Goal: Communication & Community: Answer question/provide support

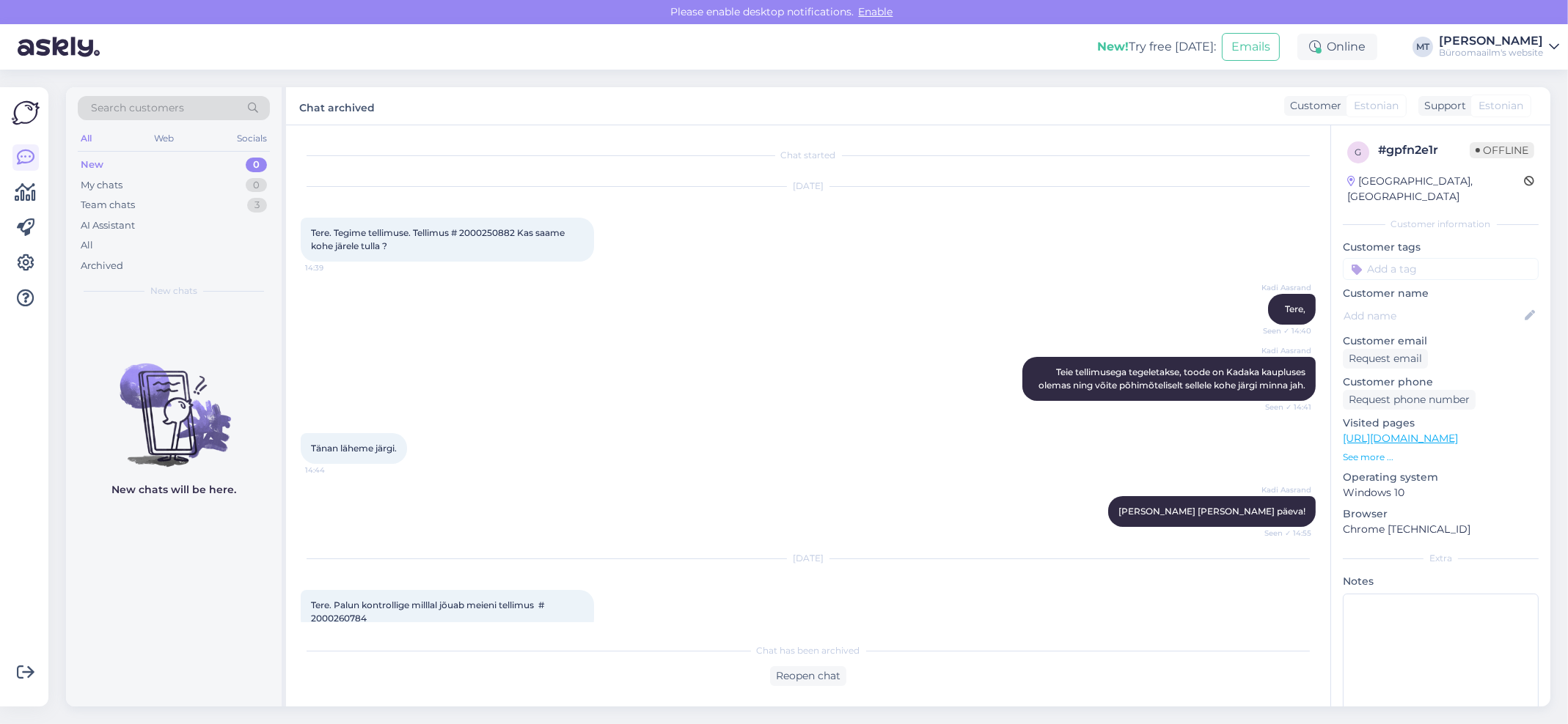
scroll to position [166, 0]
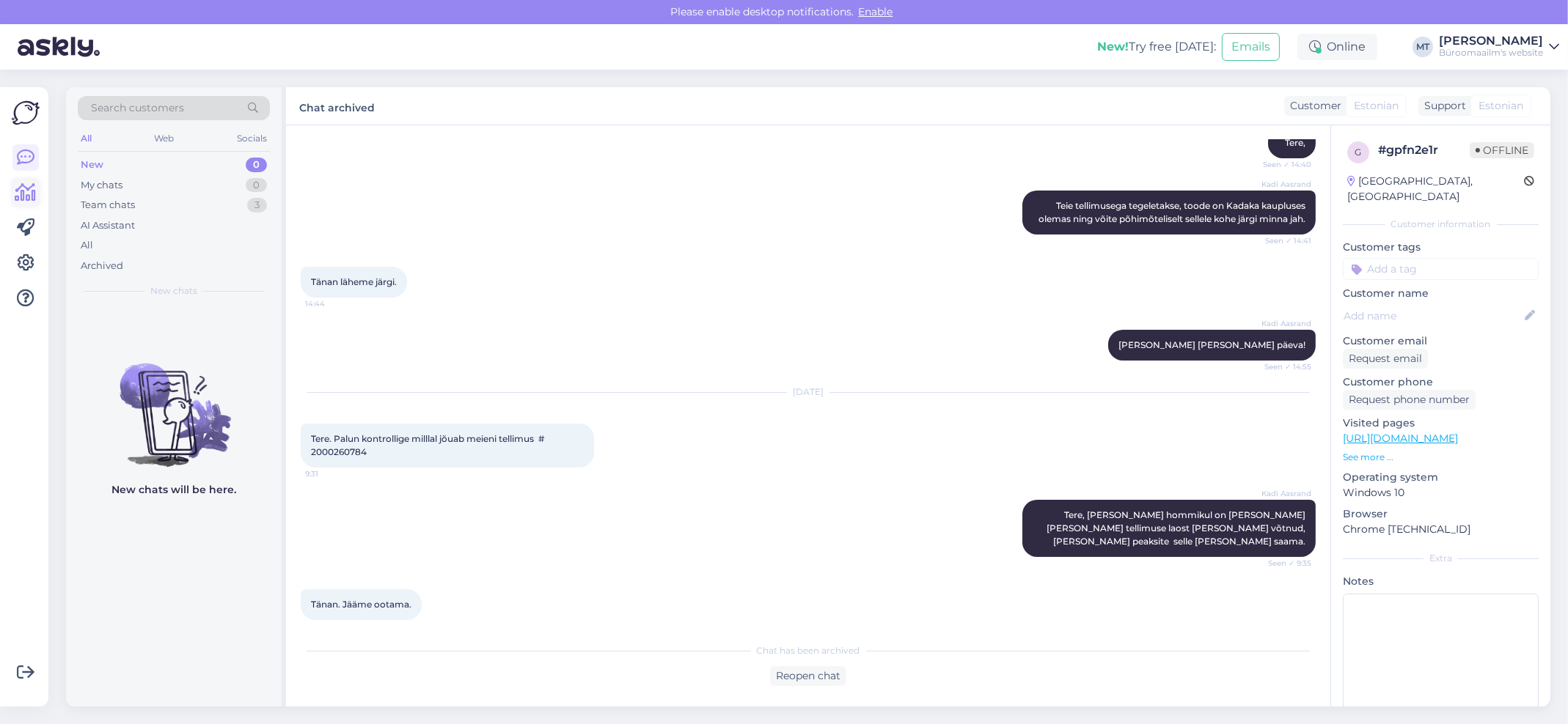
click at [29, 195] on icon at bounding box center [26, 193] width 21 height 18
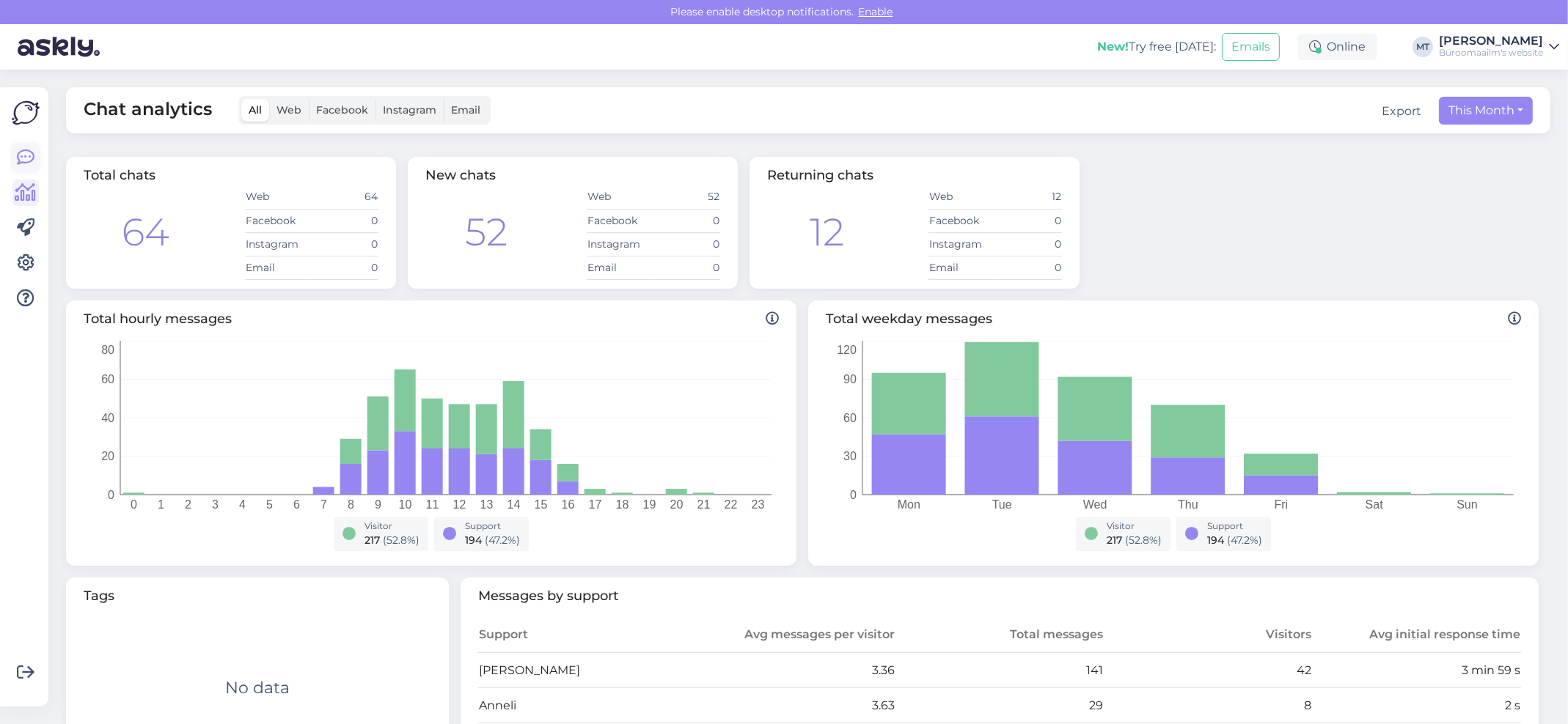
click at [31, 157] on icon at bounding box center [26, 158] width 18 height 18
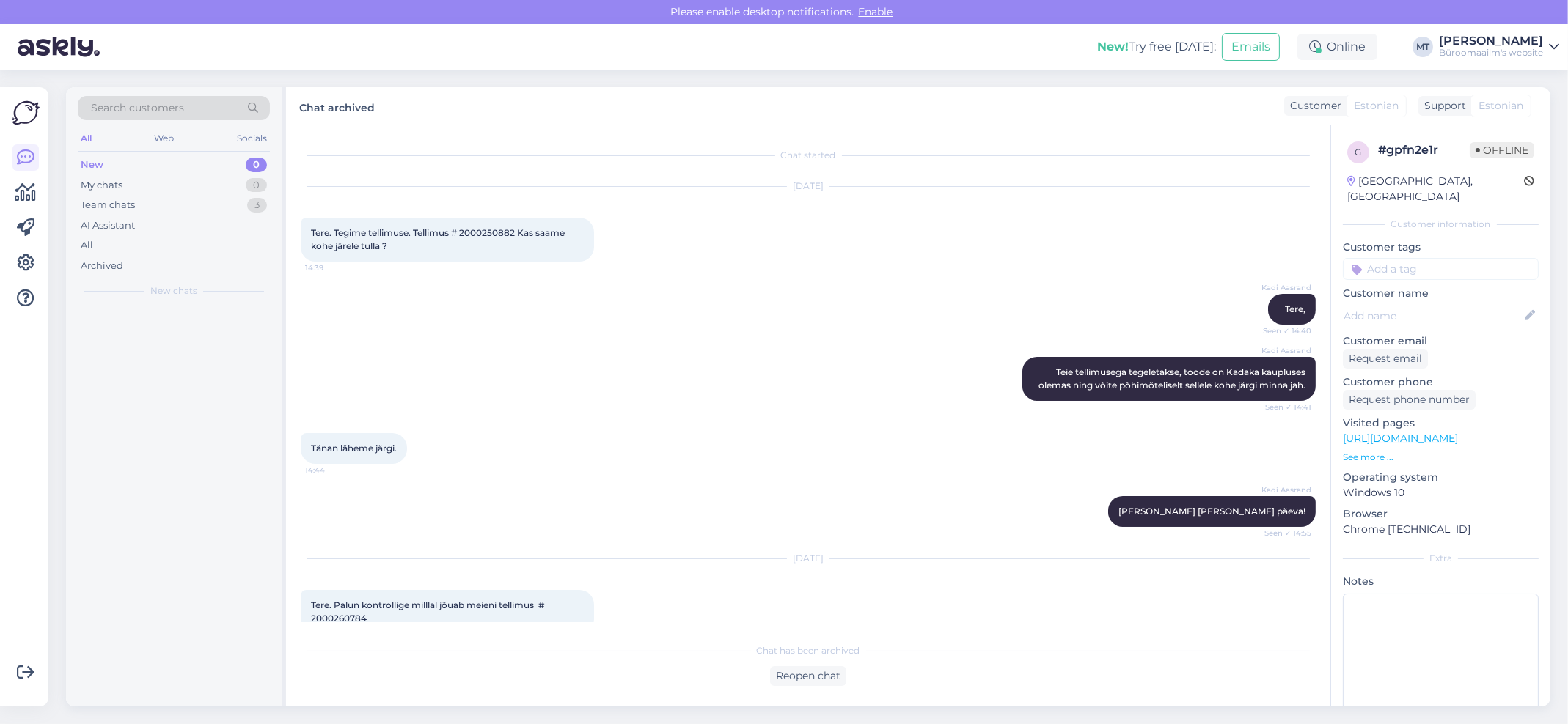
scroll to position [166, 0]
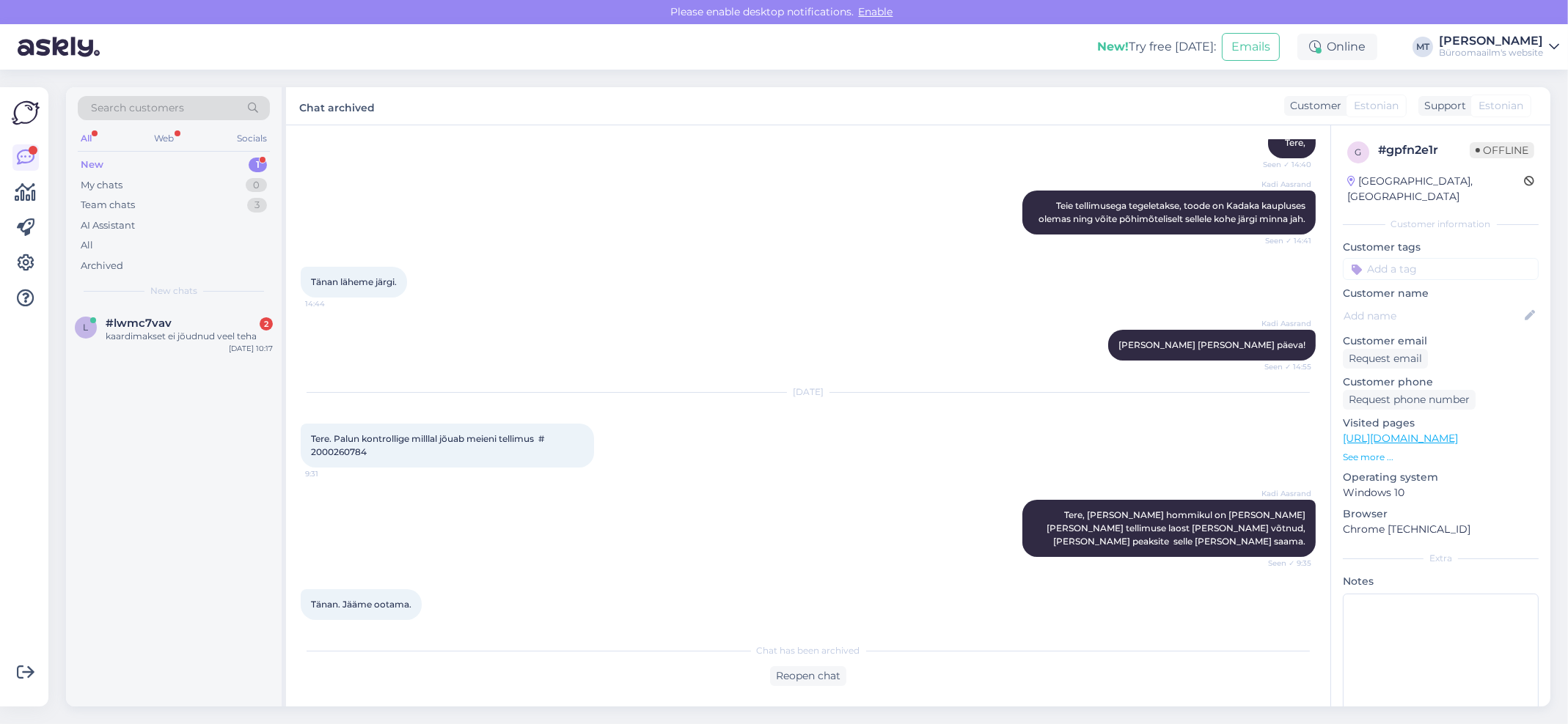
click at [86, 161] on div "New" at bounding box center [92, 164] width 23 height 15
click at [108, 322] on span "#lwmc7vav" at bounding box center [139, 322] width 66 height 13
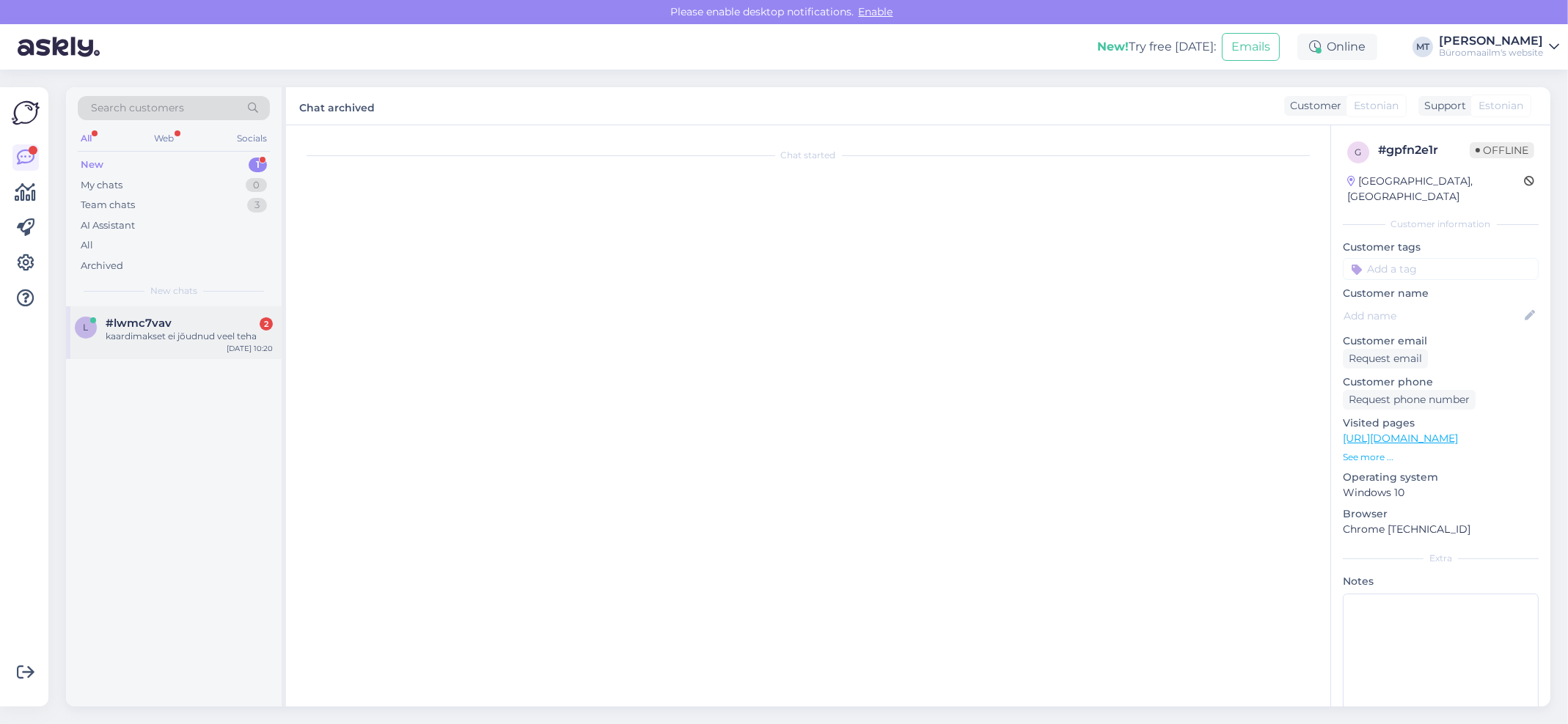
scroll to position [651, 0]
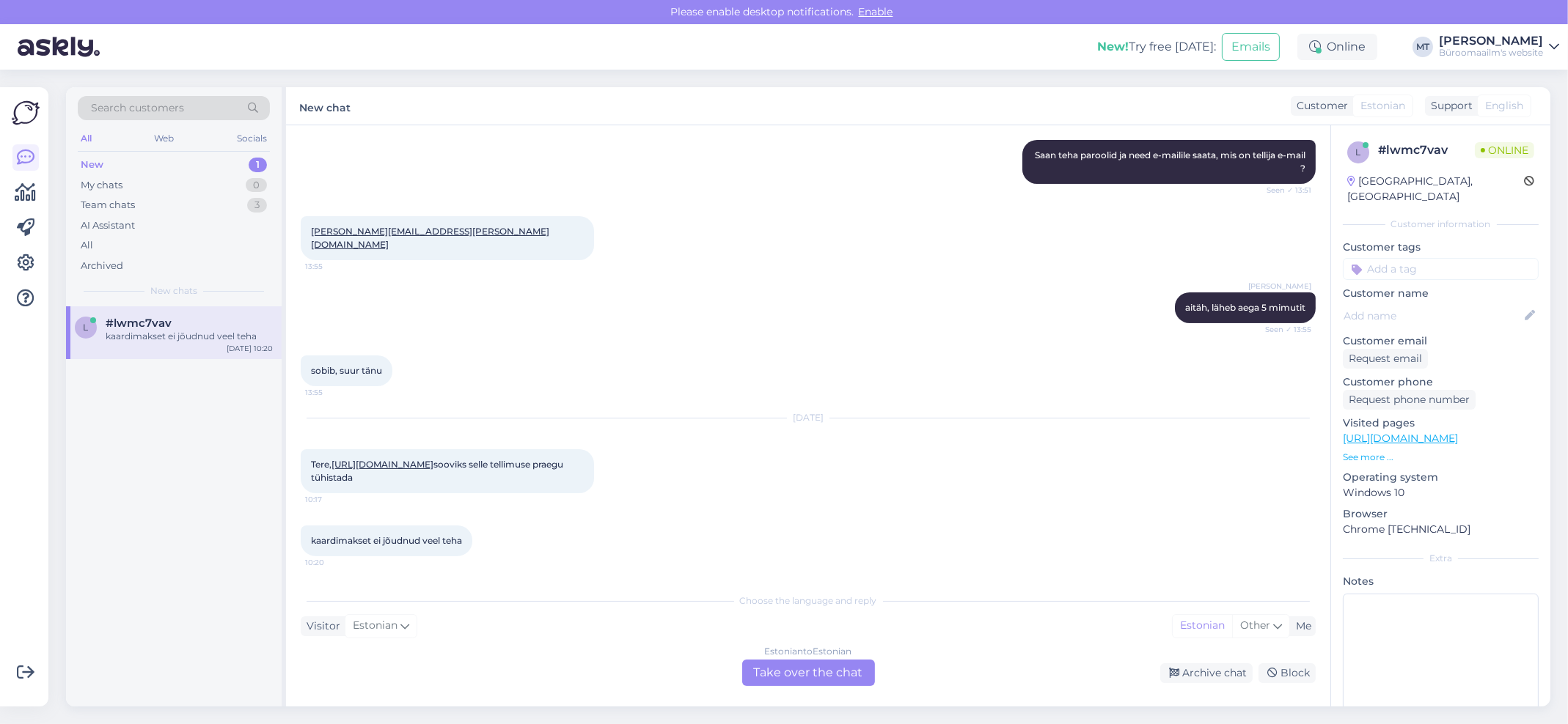
click at [815, 674] on div "Estonian to Estonian Take over the chat" at bounding box center [808, 673] width 132 height 27
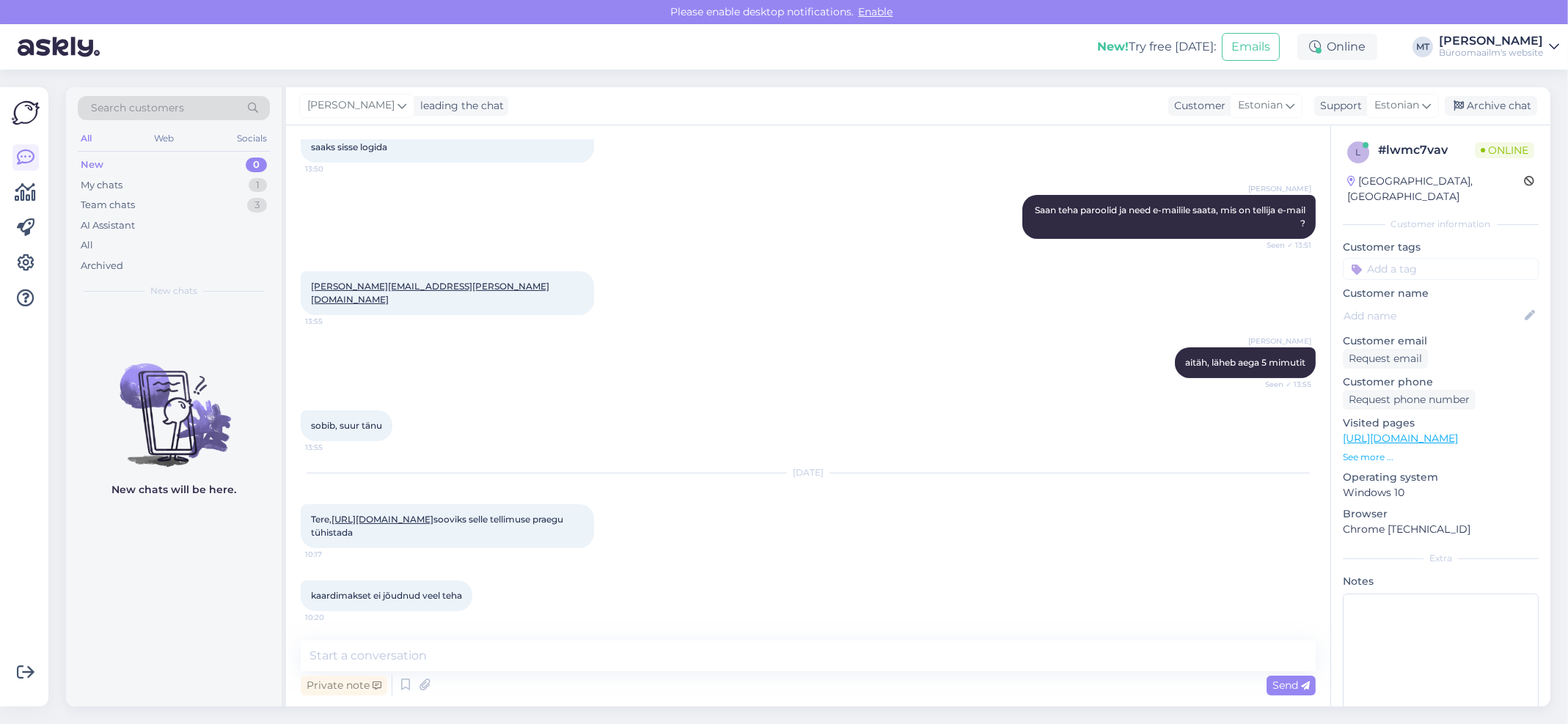
scroll to position [595, 0]
click at [434, 520] on link "https://www.byroomaailm.ee/sales/order/view/order_id/260400/" at bounding box center [382, 519] width 102 height 11
click at [480, 666] on textarea at bounding box center [808, 656] width 1015 height 31
type textarea "T"
type textarea "t"
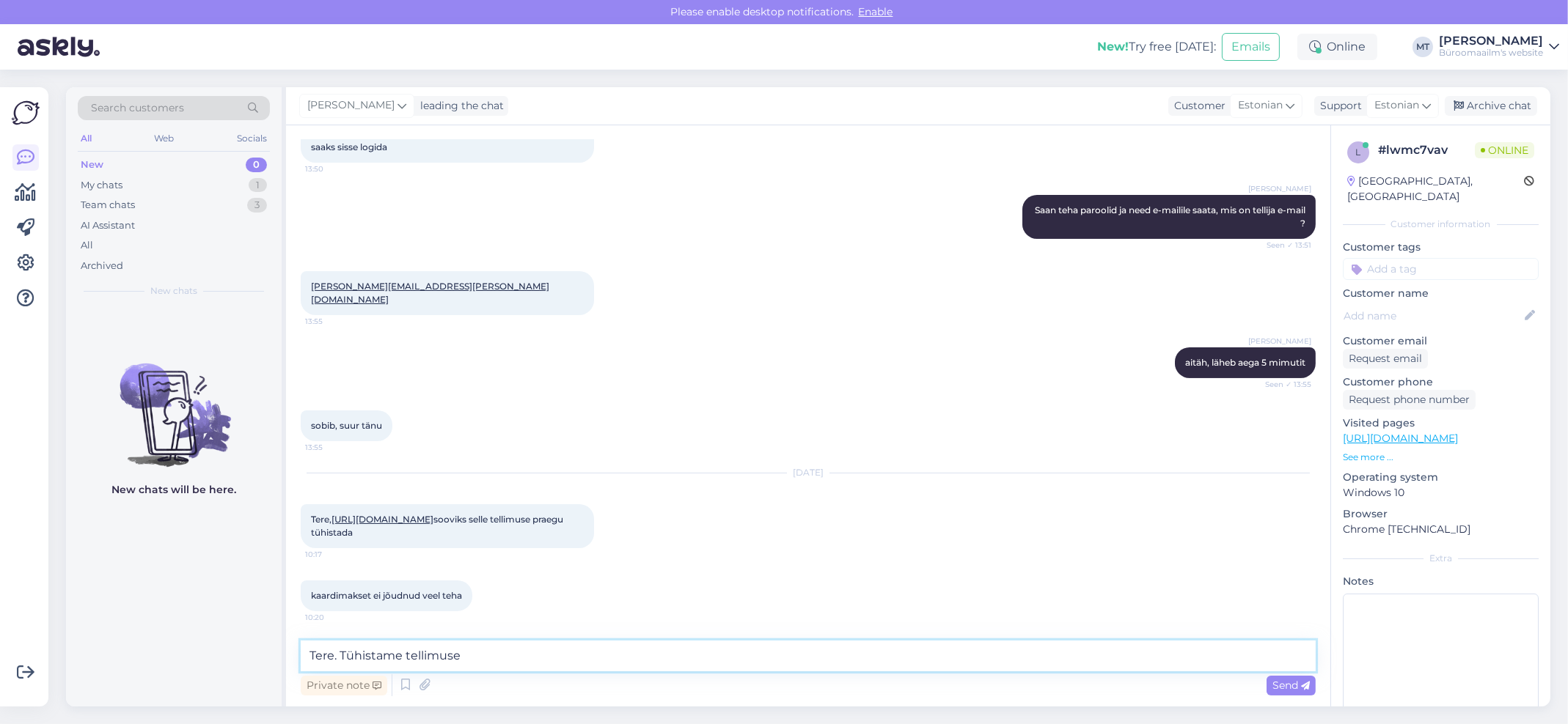
click at [525, 661] on textarea "Tere. Tühistame tellimuse" at bounding box center [808, 656] width 1015 height 31
paste textarea "2000261296"
type textarea "Tere. Tühistame tellimuse 2000261296"
click at [1286, 683] on span "Send" at bounding box center [1292, 685] width 37 height 13
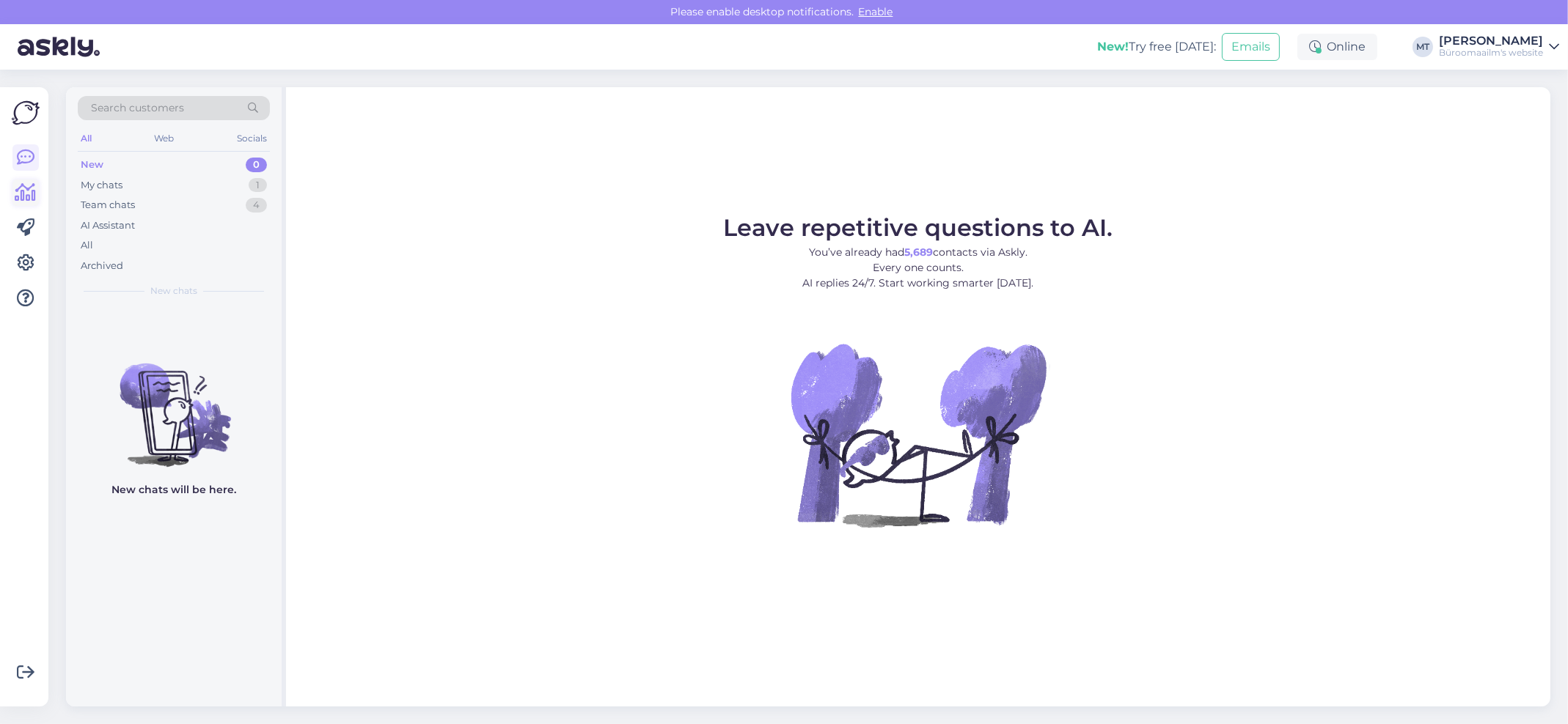
click at [33, 198] on icon at bounding box center [26, 193] width 21 height 18
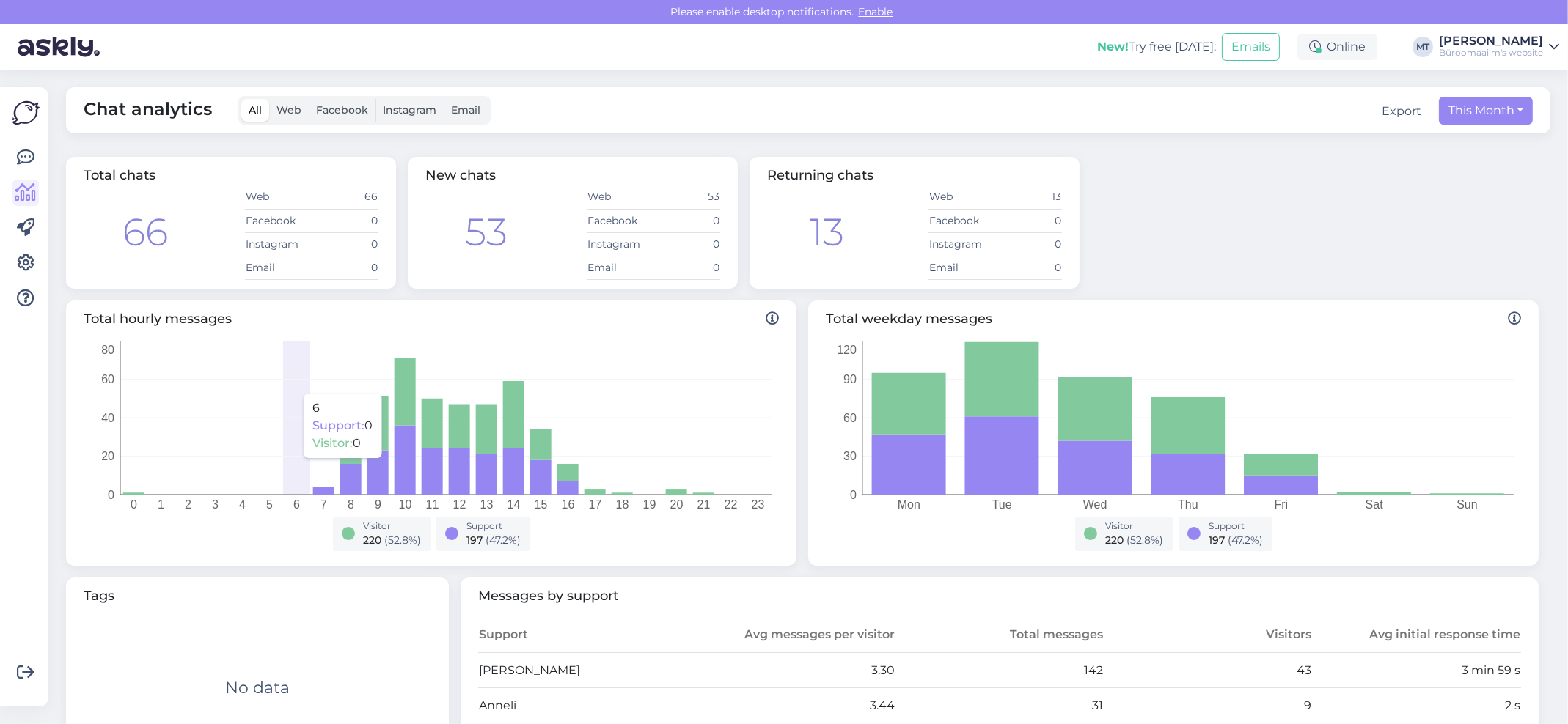
scroll to position [391, 0]
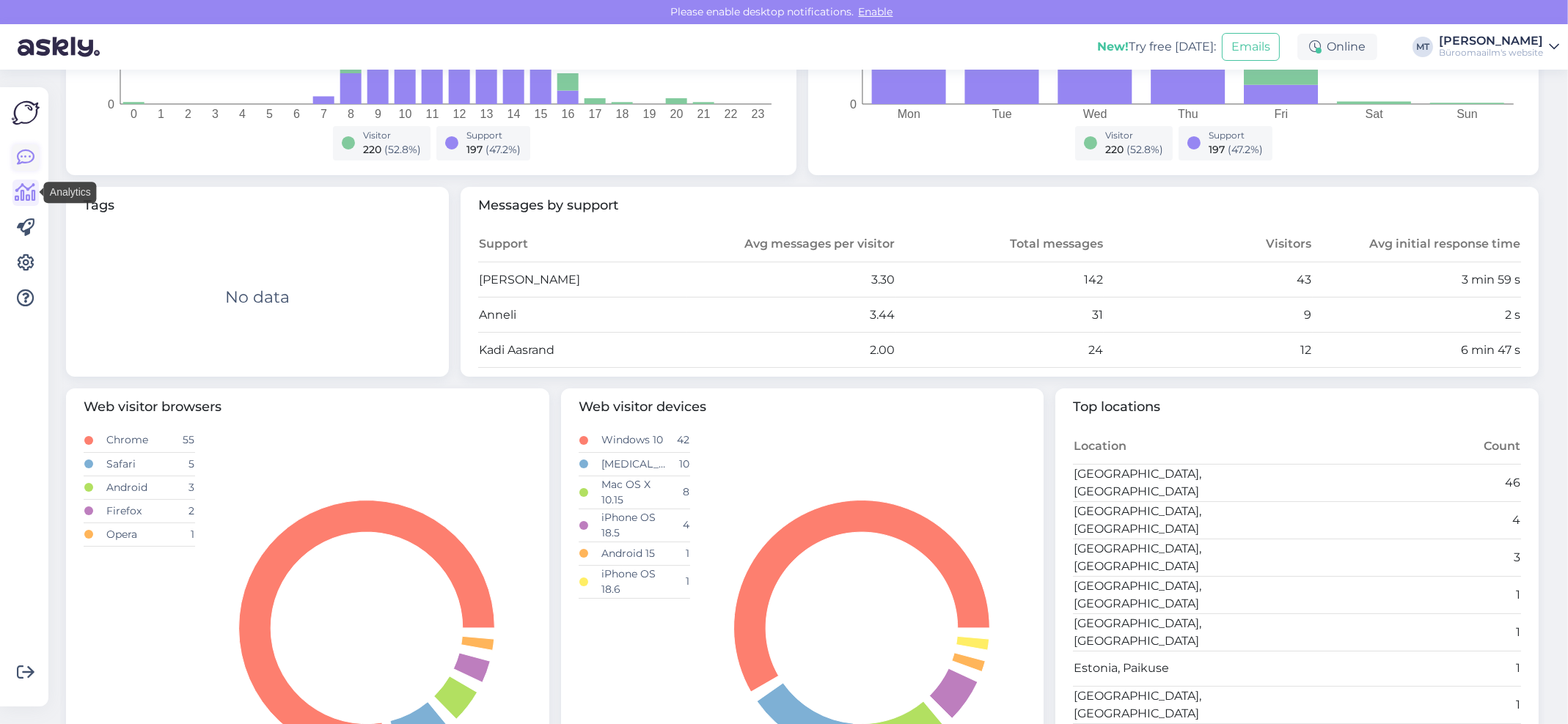
click at [28, 161] on icon at bounding box center [26, 158] width 18 height 18
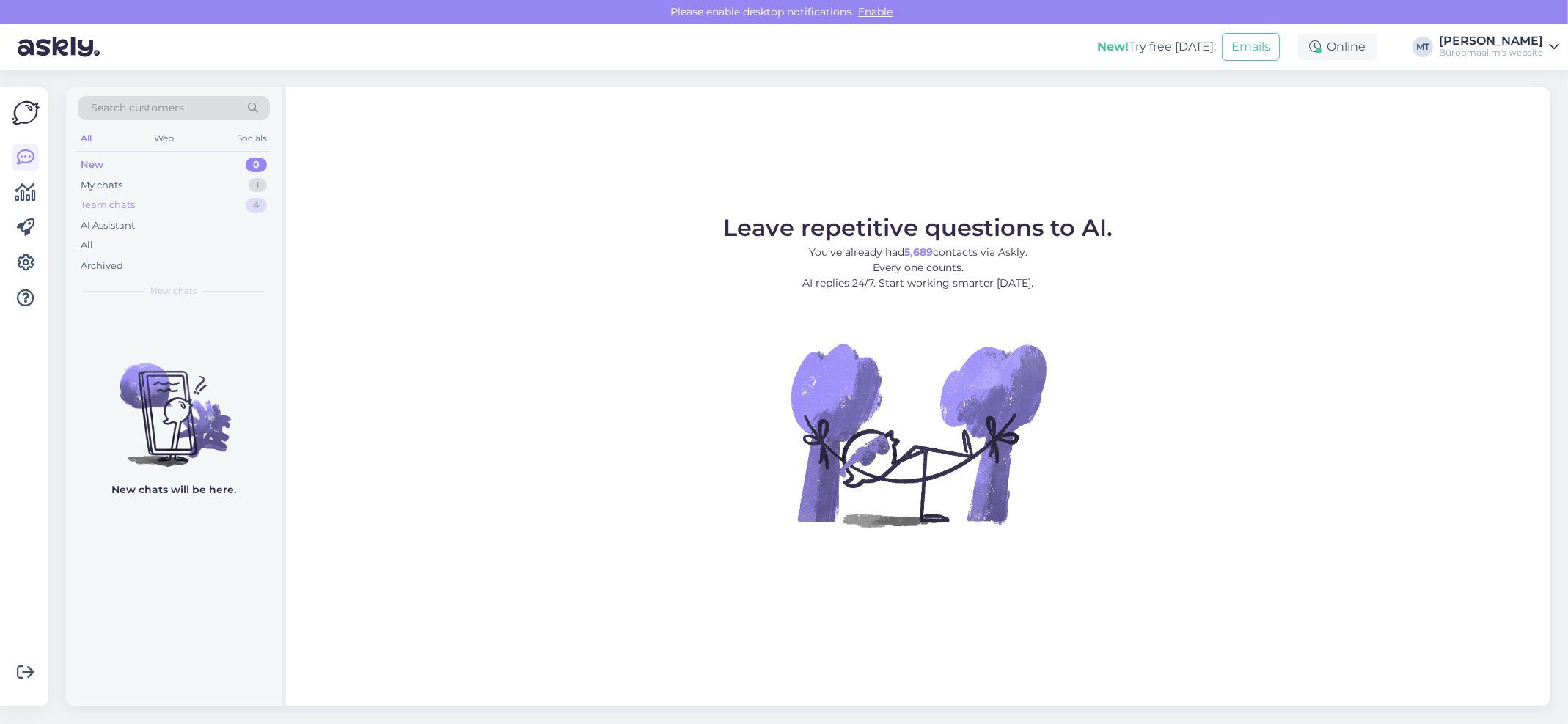
click at [115, 203] on div "Team chats" at bounding box center [108, 205] width 54 height 15
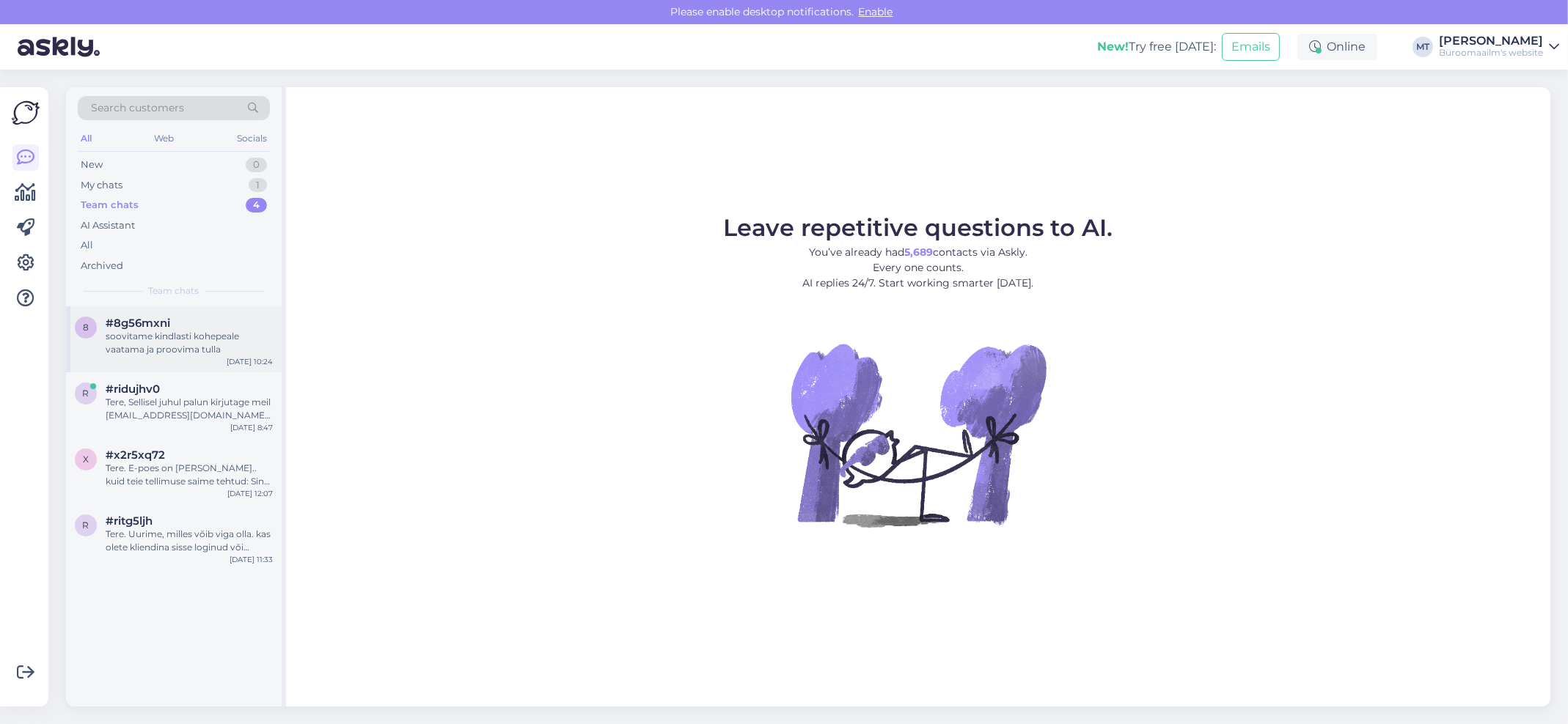
click at [140, 342] on div "soovitame kindlasti kohepeale vaatama ja proovima tulla" at bounding box center [189, 343] width 167 height 27
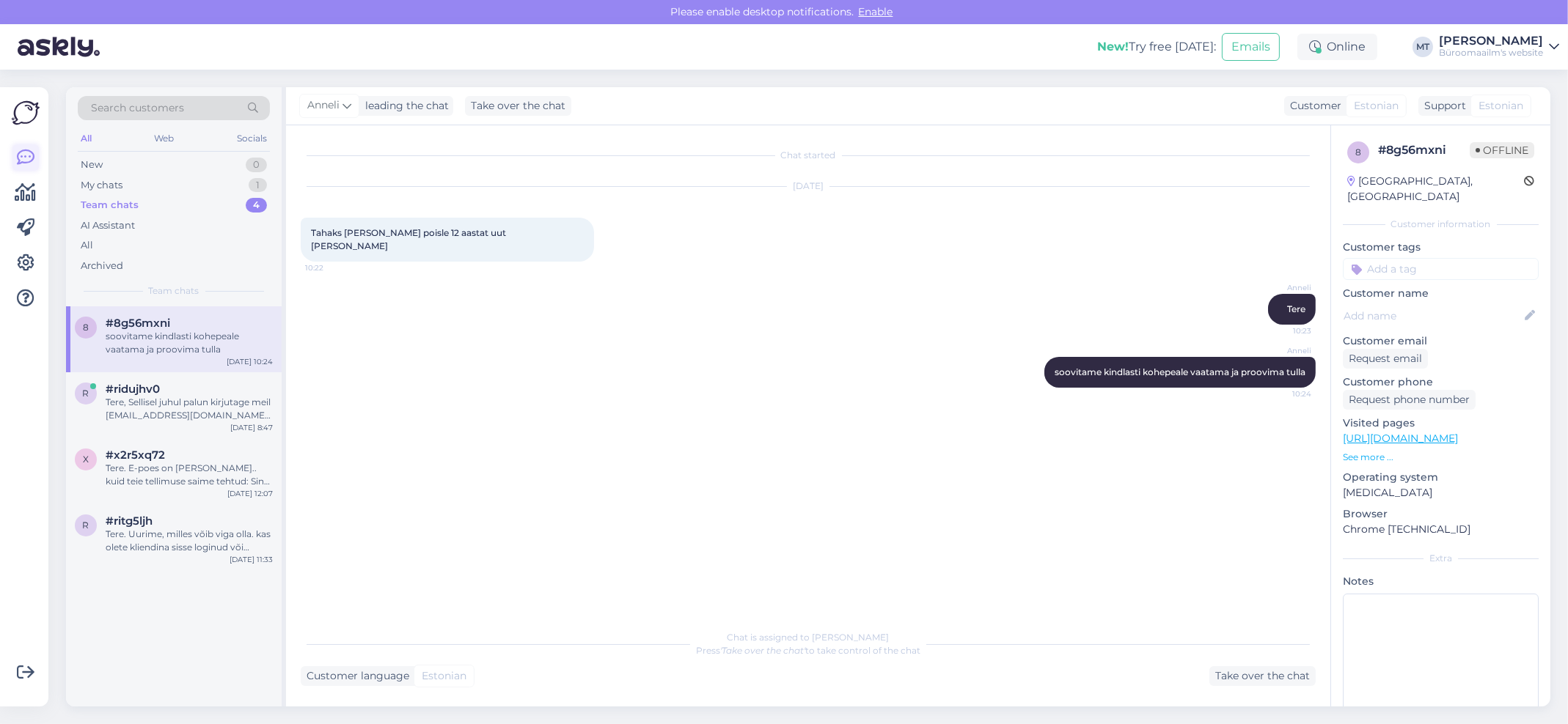
click at [19, 161] on icon at bounding box center [26, 158] width 18 height 18
click at [28, 190] on icon at bounding box center [26, 193] width 21 height 18
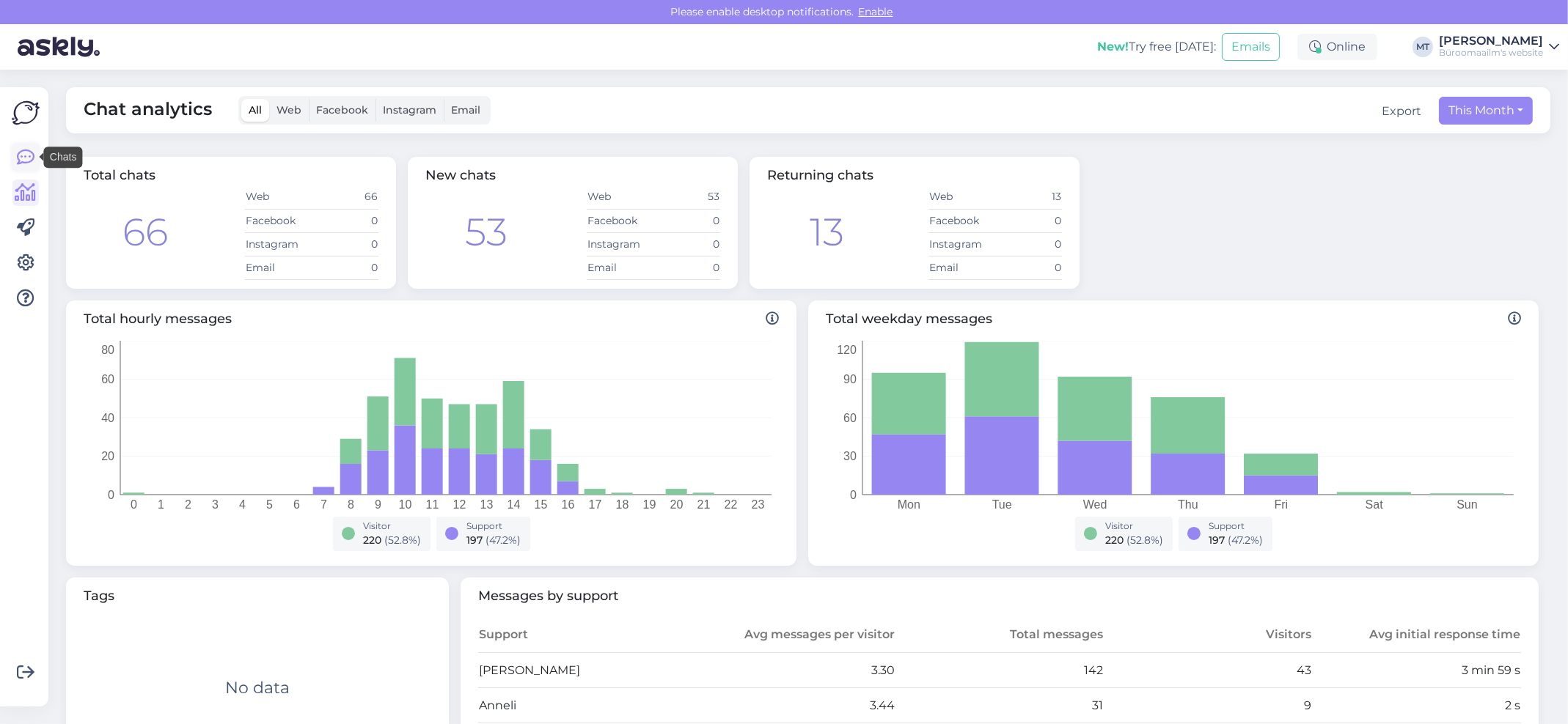
click at [23, 154] on icon at bounding box center [26, 158] width 18 height 18
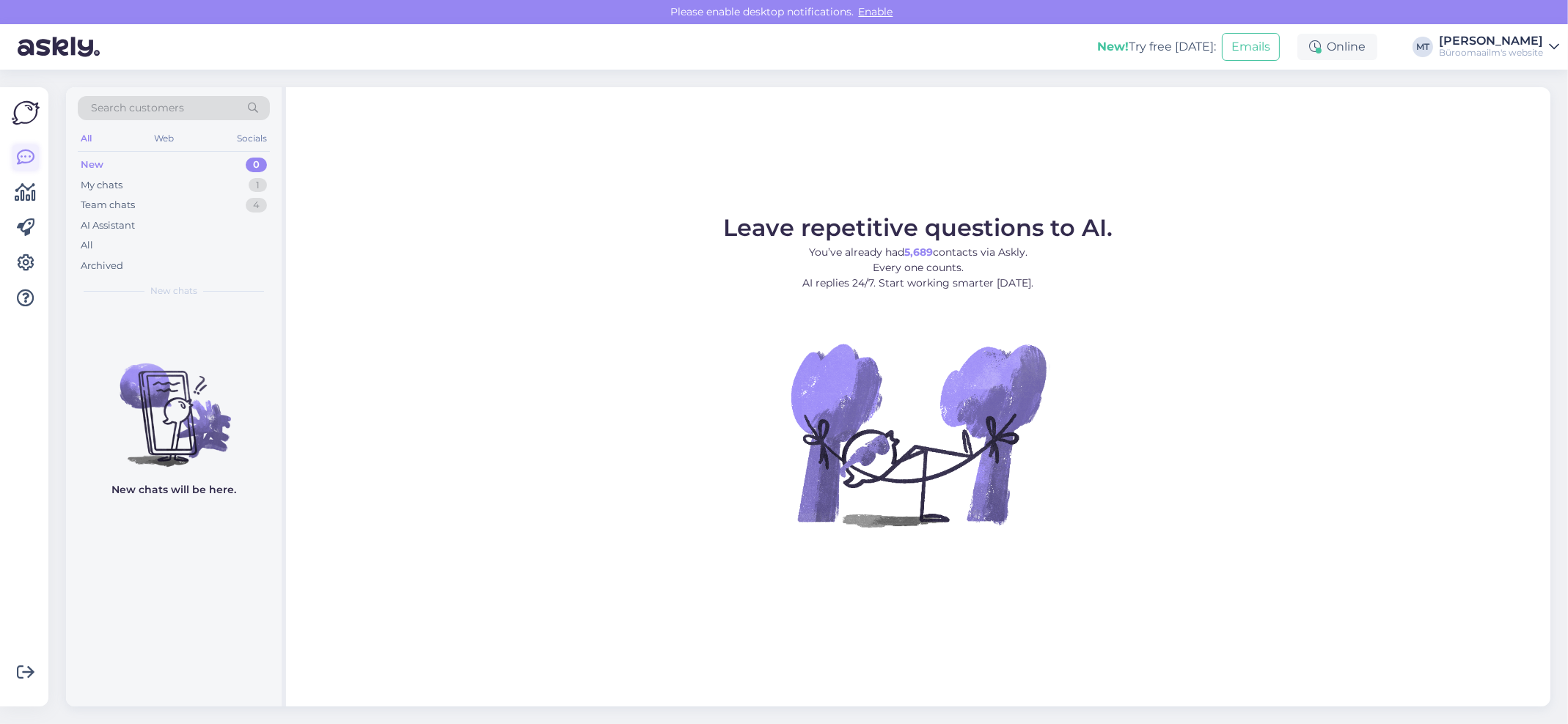
click at [22, 155] on icon at bounding box center [26, 158] width 18 height 18
click at [30, 193] on icon at bounding box center [26, 193] width 21 height 18
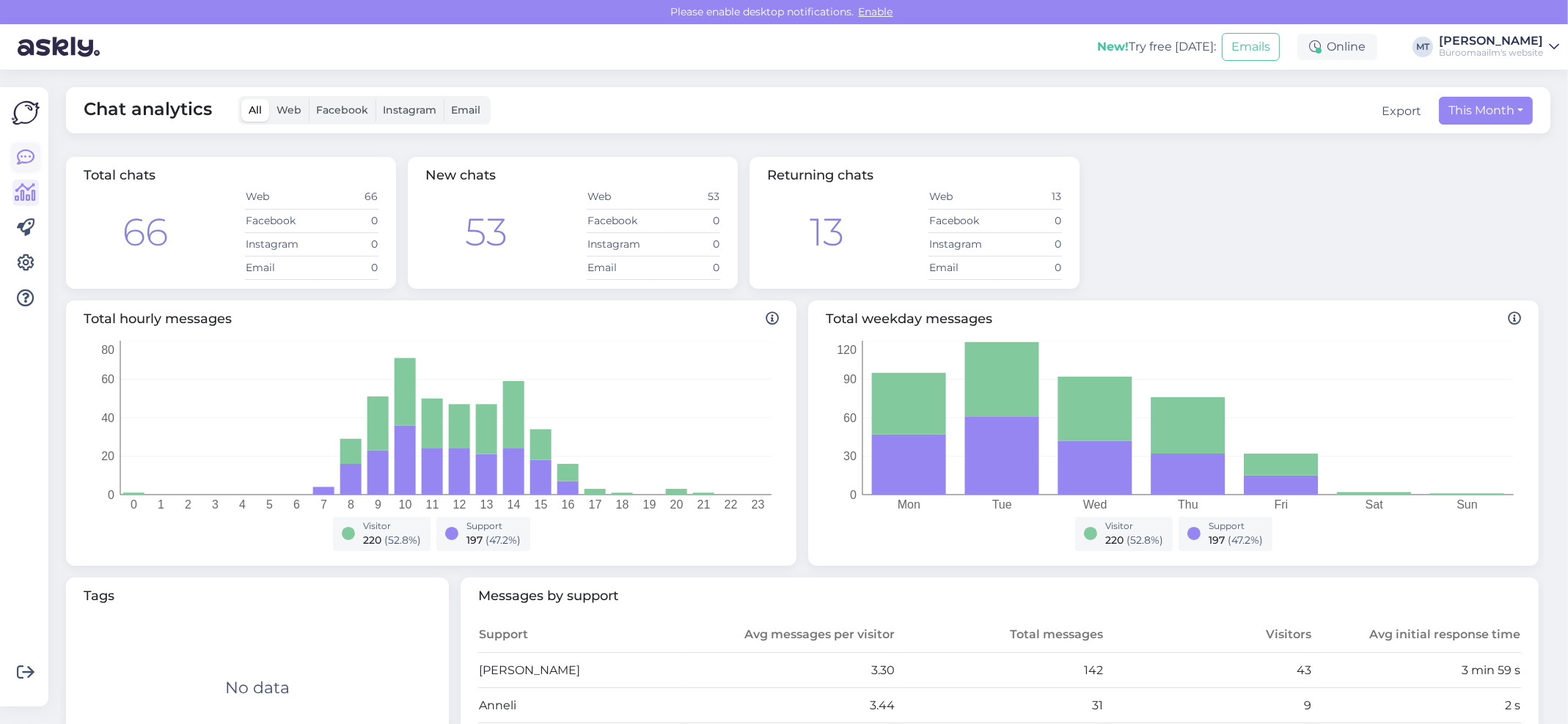
click at [17, 153] on icon at bounding box center [26, 158] width 18 height 18
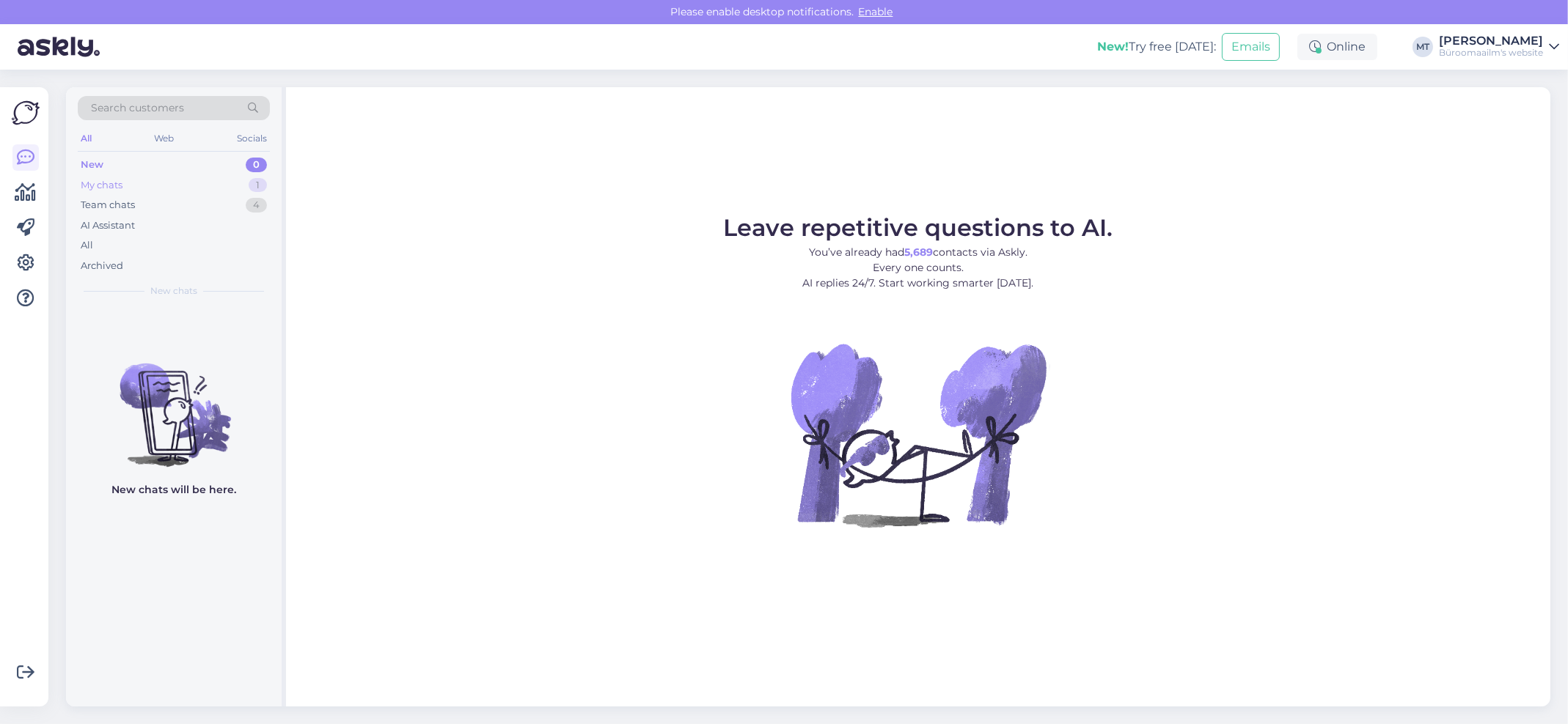
drag, startPoint x: 92, startPoint y: 181, endPoint x: 119, endPoint y: 226, distance: 52.5
click at [92, 181] on div "My chats" at bounding box center [101, 186] width 42 height 15
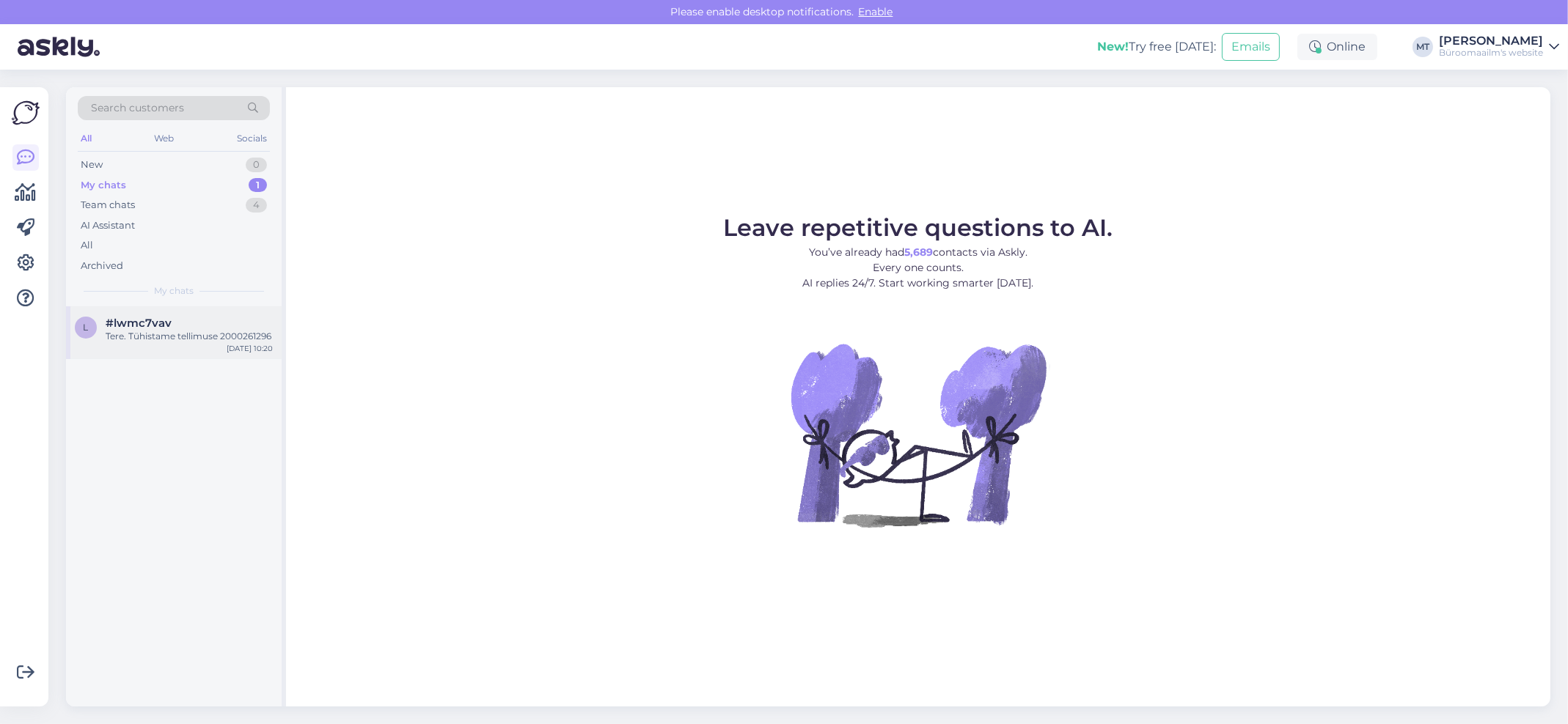
click at [153, 326] on span "#lwmc7vav" at bounding box center [139, 322] width 66 height 13
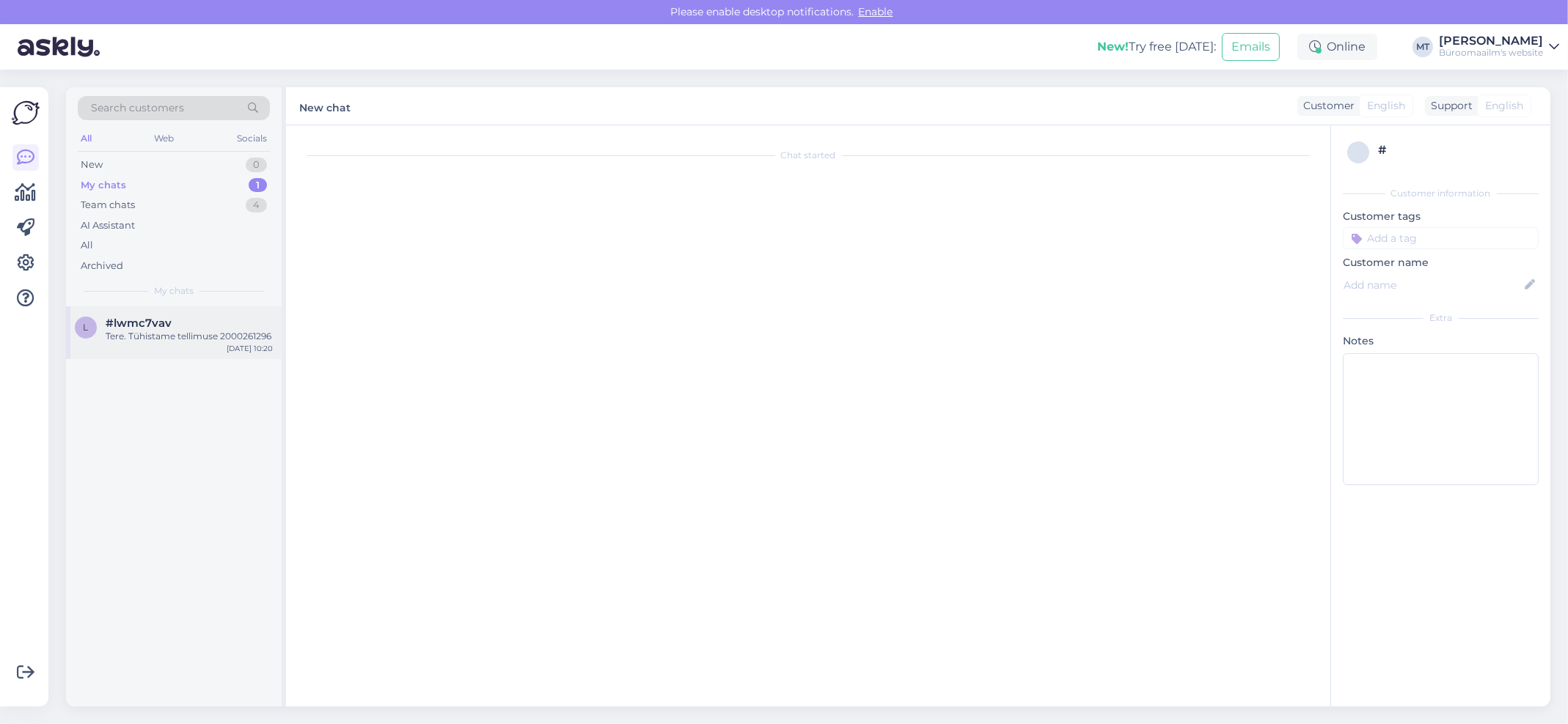
scroll to position [658, 0]
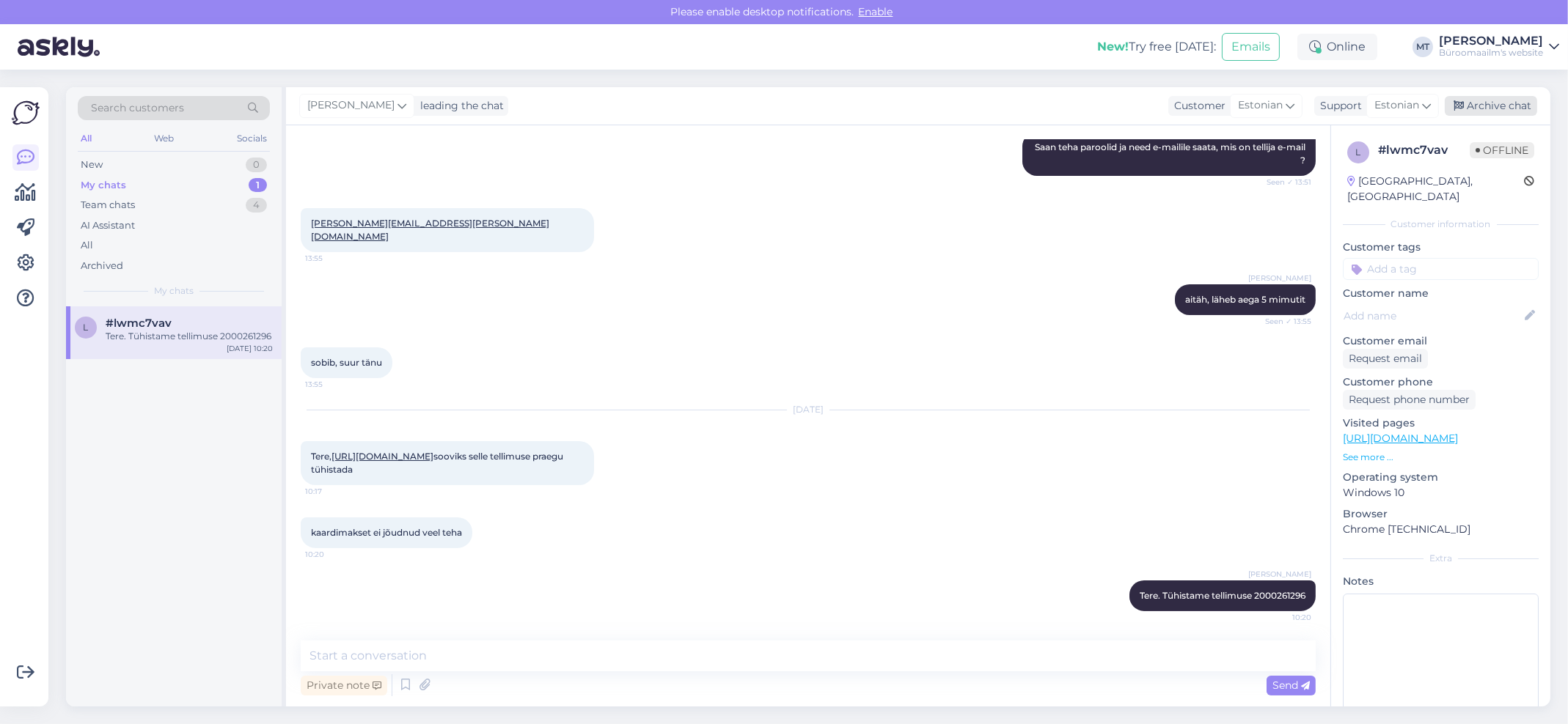
click at [1487, 108] on div "Archive chat" at bounding box center [1492, 106] width 92 height 20
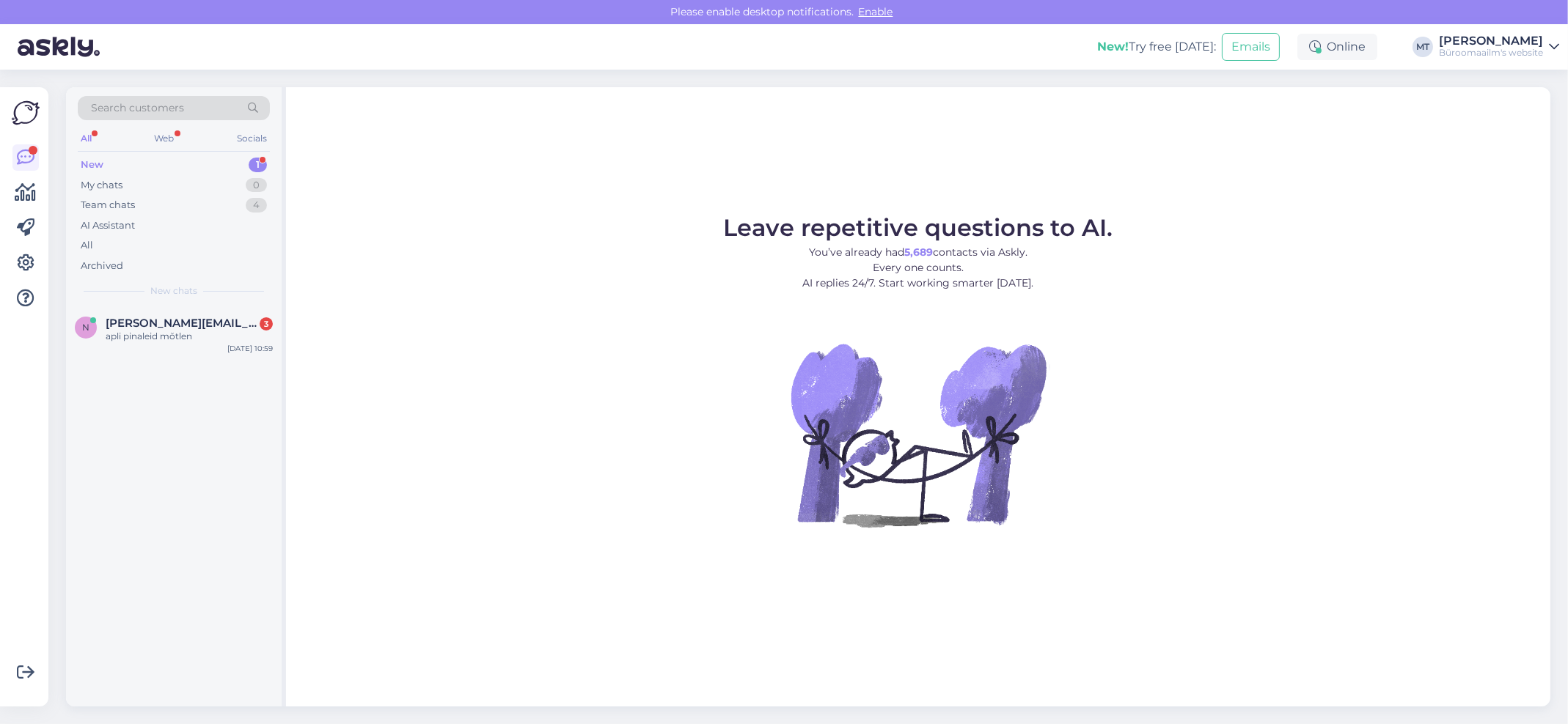
click at [87, 157] on div "New" at bounding box center [92, 164] width 23 height 15
click at [132, 328] on span "[PERSON_NAME][EMAIL_ADDRESS][PERSON_NAME][DOMAIN_NAME]" at bounding box center [182, 322] width 153 height 13
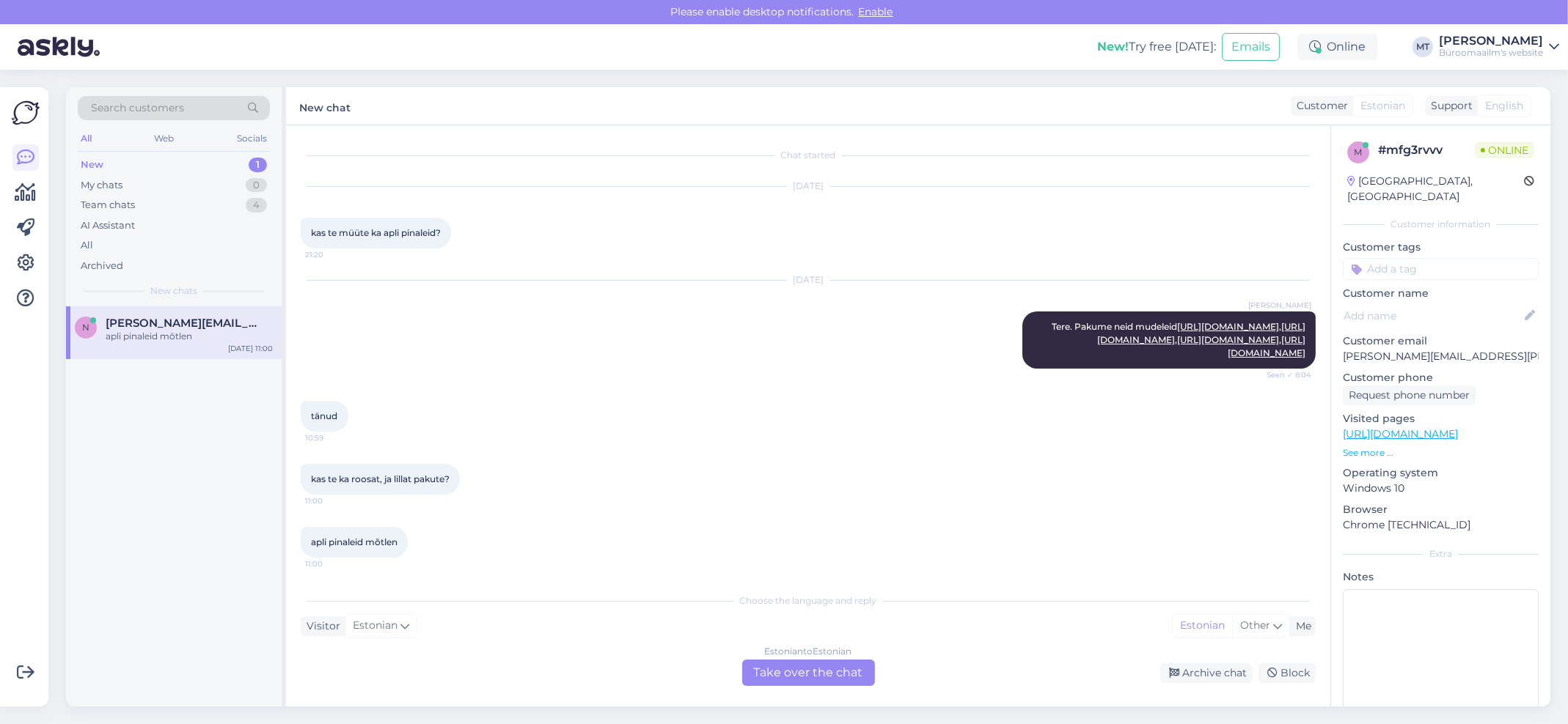
scroll to position [81, 0]
click at [858, 700] on div "Chat started Aug 13 2025 kas te müüte ka apli pinaleid? 21:20 Aug 14 2025 Marje…" at bounding box center [808, 416] width 1044 height 581
click at [815, 674] on div "Estonian to Estonian Take over the chat" at bounding box center [808, 673] width 132 height 27
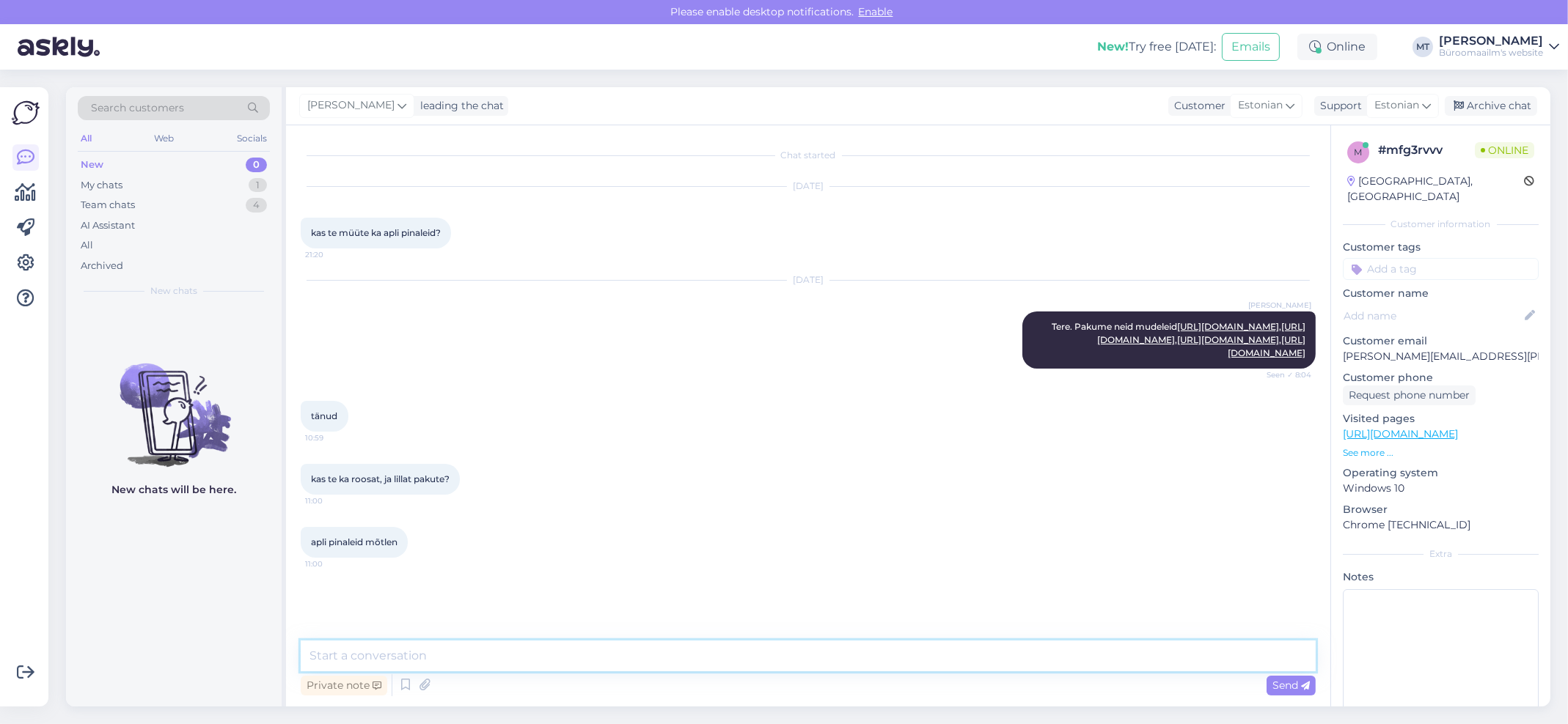
click at [492, 666] on textarea at bounding box center [808, 656] width 1015 height 31
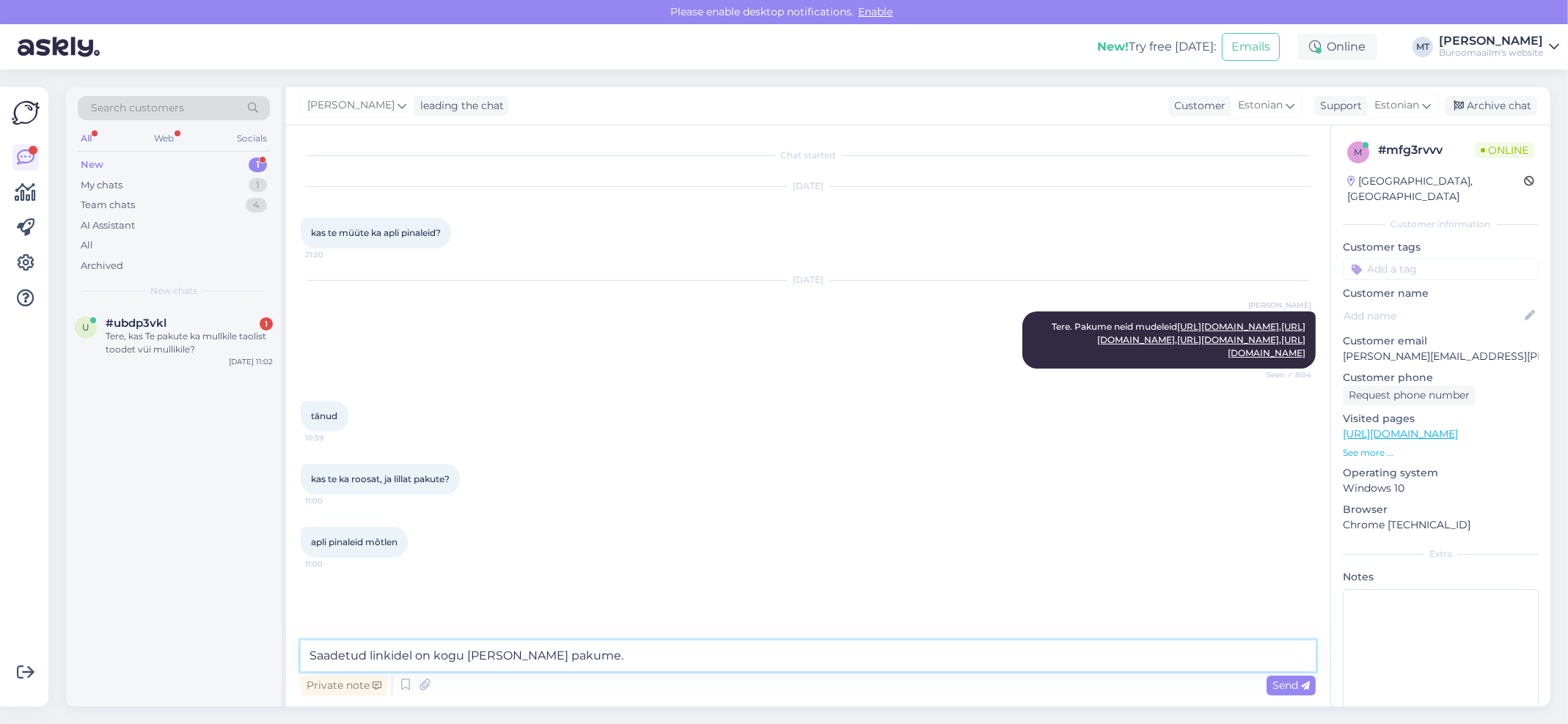
paste textarea "https://www.byroomaailm.ee/pinal-up-north-75x185x55-mm-silikoonist-assortii-apl…"
type textarea "Saadetud linkidel on kogu valik mida pakume. https://www.byroomaailm.ee/pinal-u…"
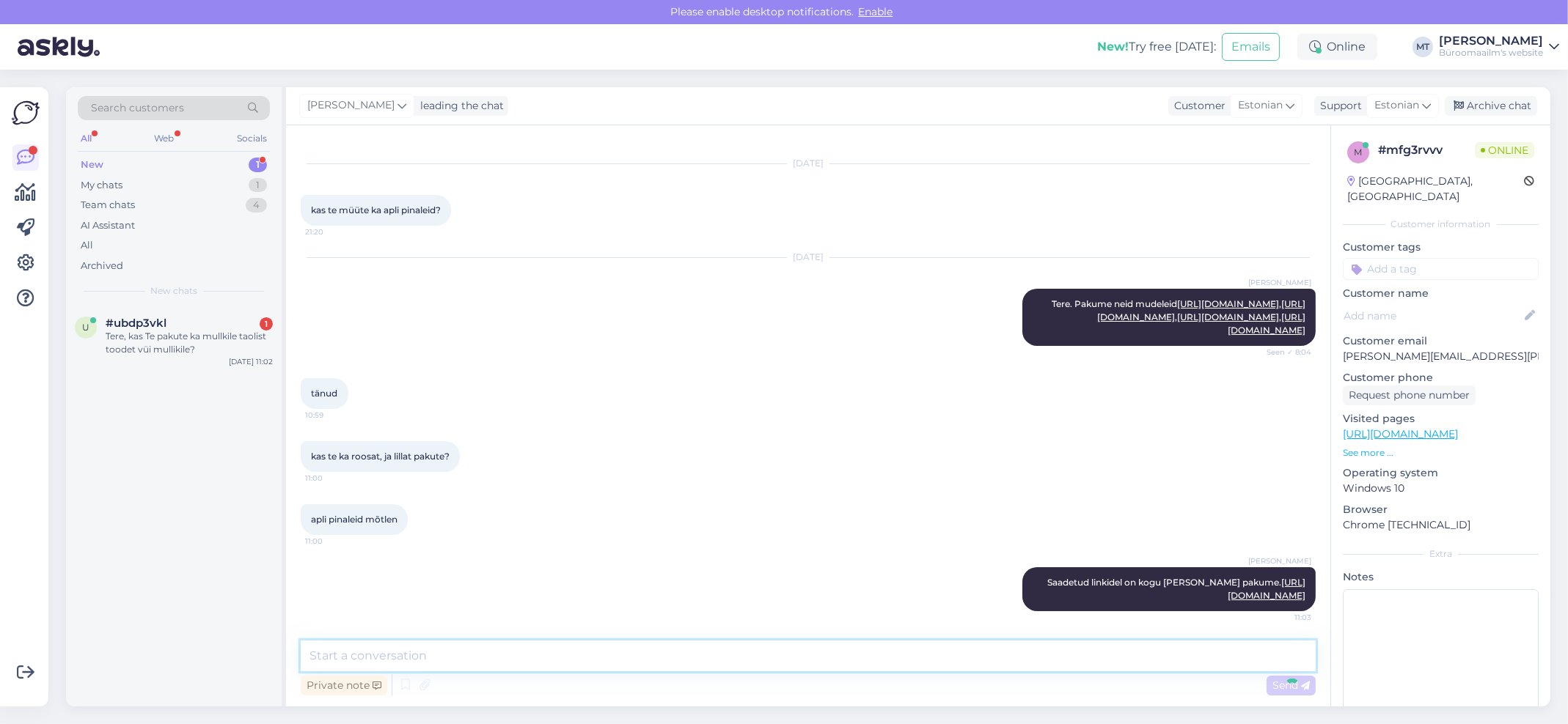
scroll to position [115, 0]
click at [87, 159] on div "New" at bounding box center [92, 164] width 23 height 15
click at [106, 325] on span "#ubdp3vkl" at bounding box center [136, 322] width 60 height 13
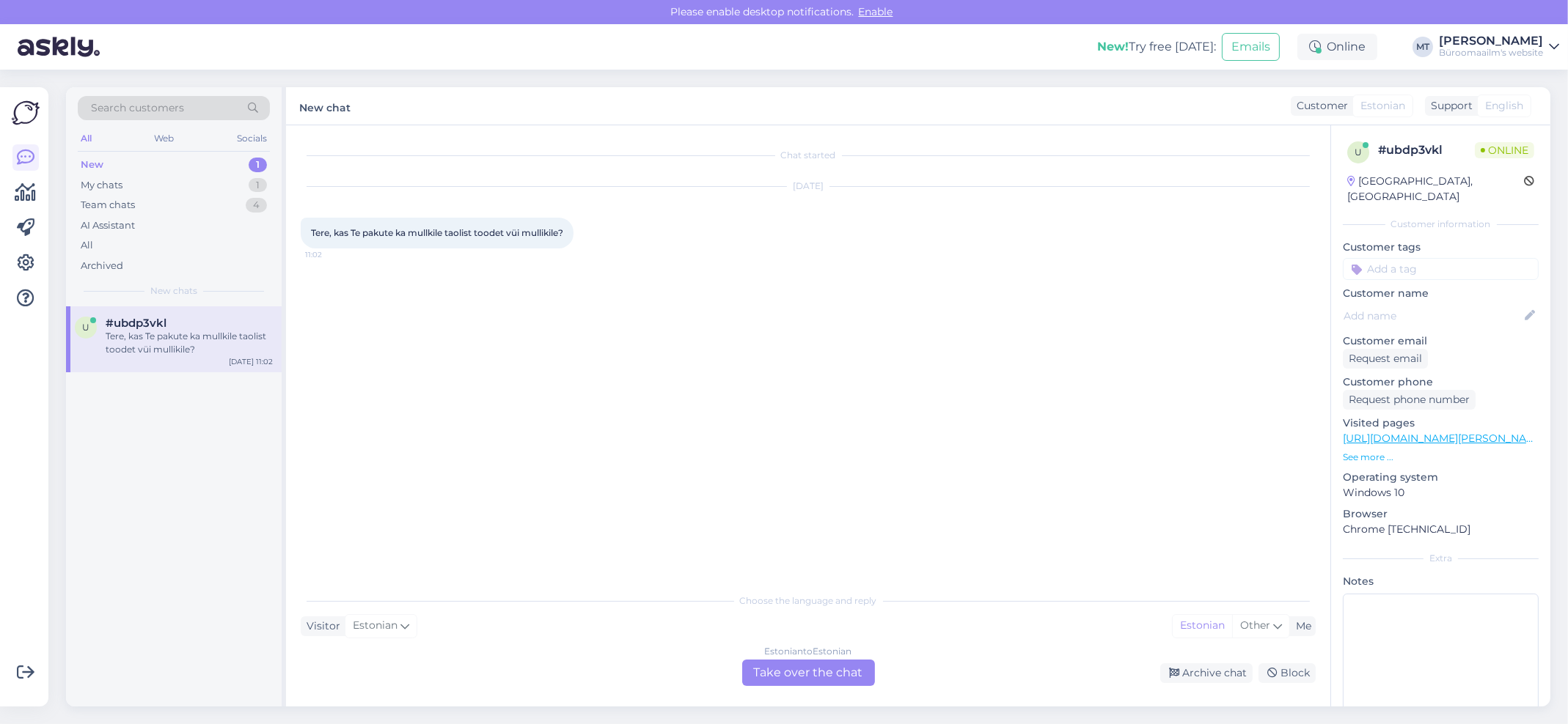
click at [796, 680] on div "Estonian to Estonian Take over the chat" at bounding box center [808, 673] width 132 height 27
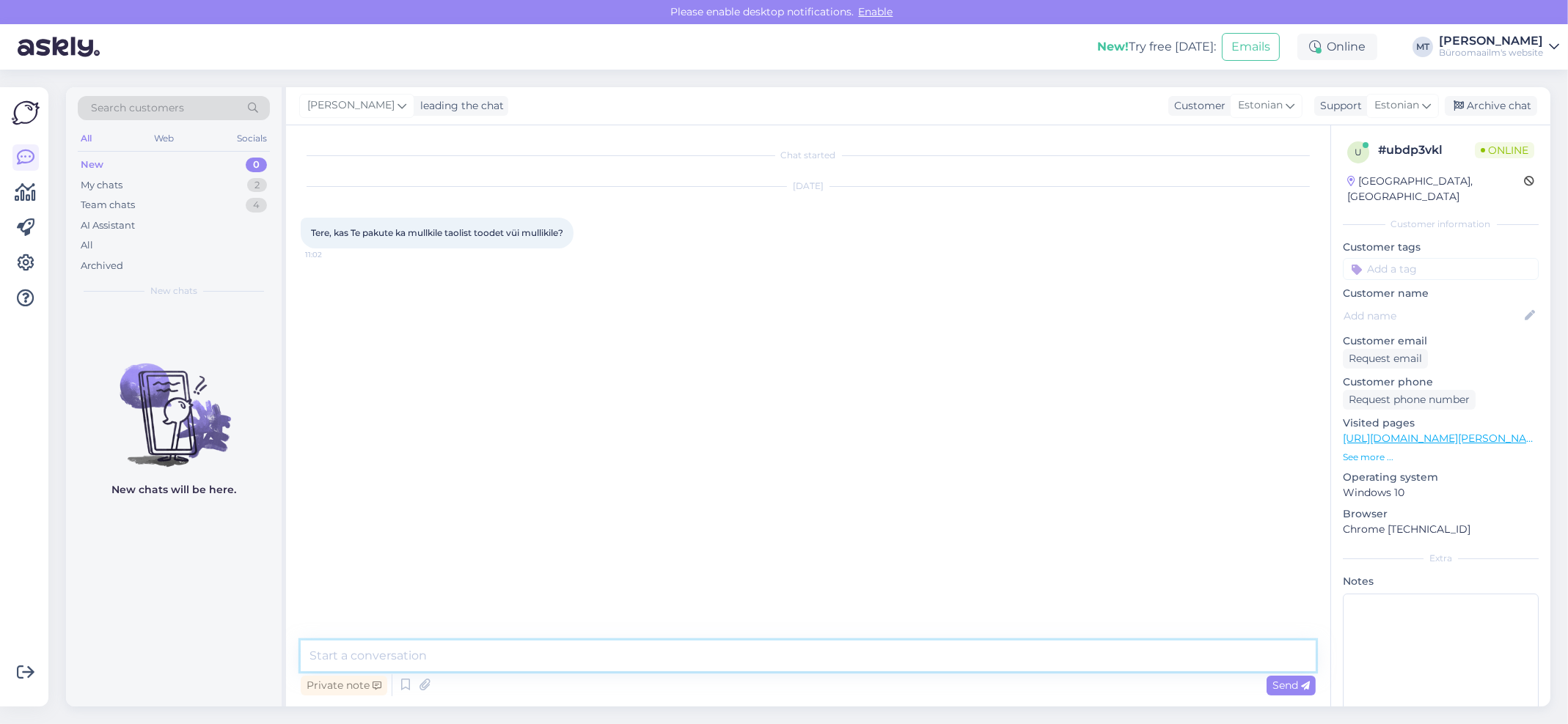
click at [454, 645] on textarea at bounding box center [808, 656] width 1015 height 31
click at [343, 655] on textarea "Tere. pakume" at bounding box center [808, 656] width 1015 height 31
click at [476, 656] on textarea "Tere.Pakume" at bounding box center [808, 656] width 1015 height 31
paste textarea "https://www.byroomaailm.ee/catalogsearch/result/?q=mullikile"
type textarea "Tere.Pakume https://www.byroomaailm.ee/catalogsearch/result/?q=mullikile"
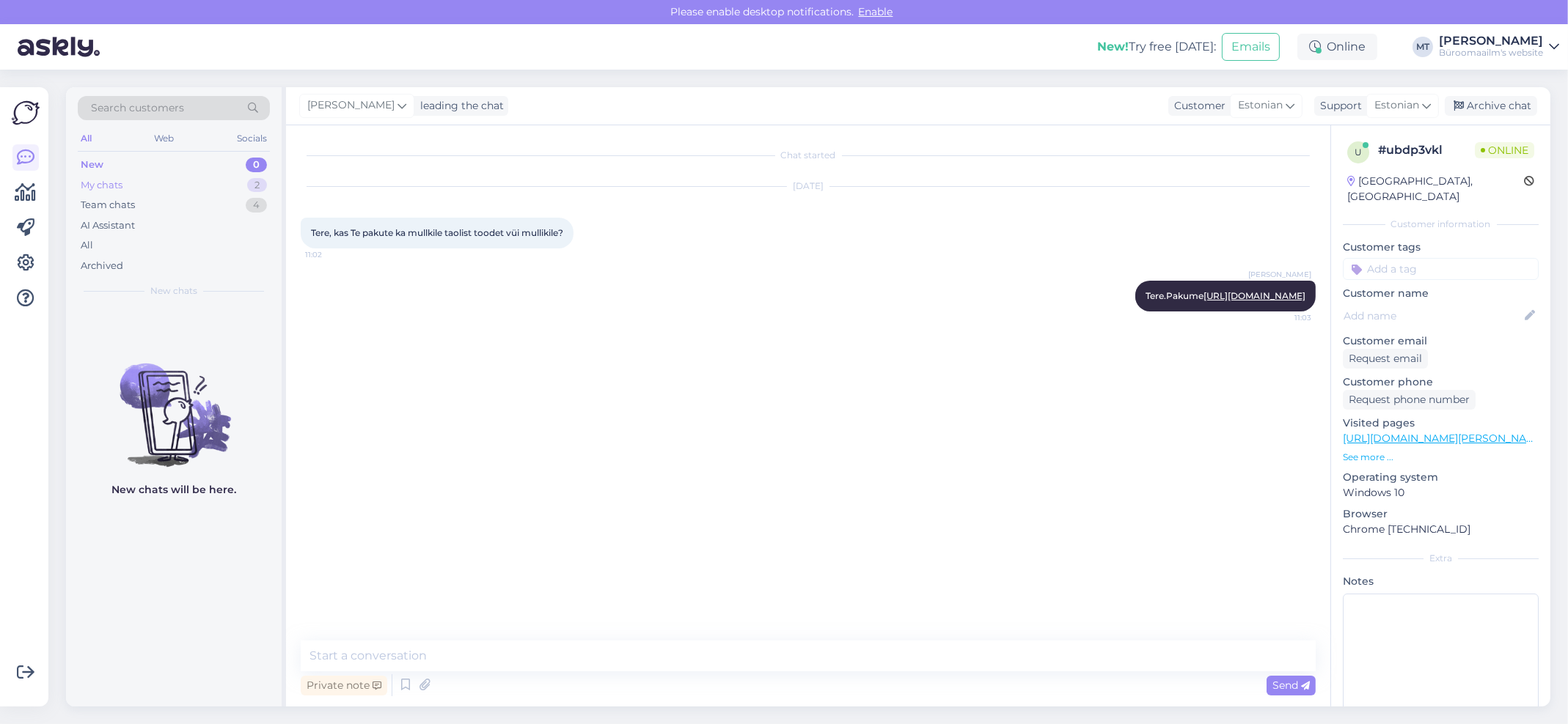
click at [94, 180] on div "My chats" at bounding box center [101, 186] width 42 height 15
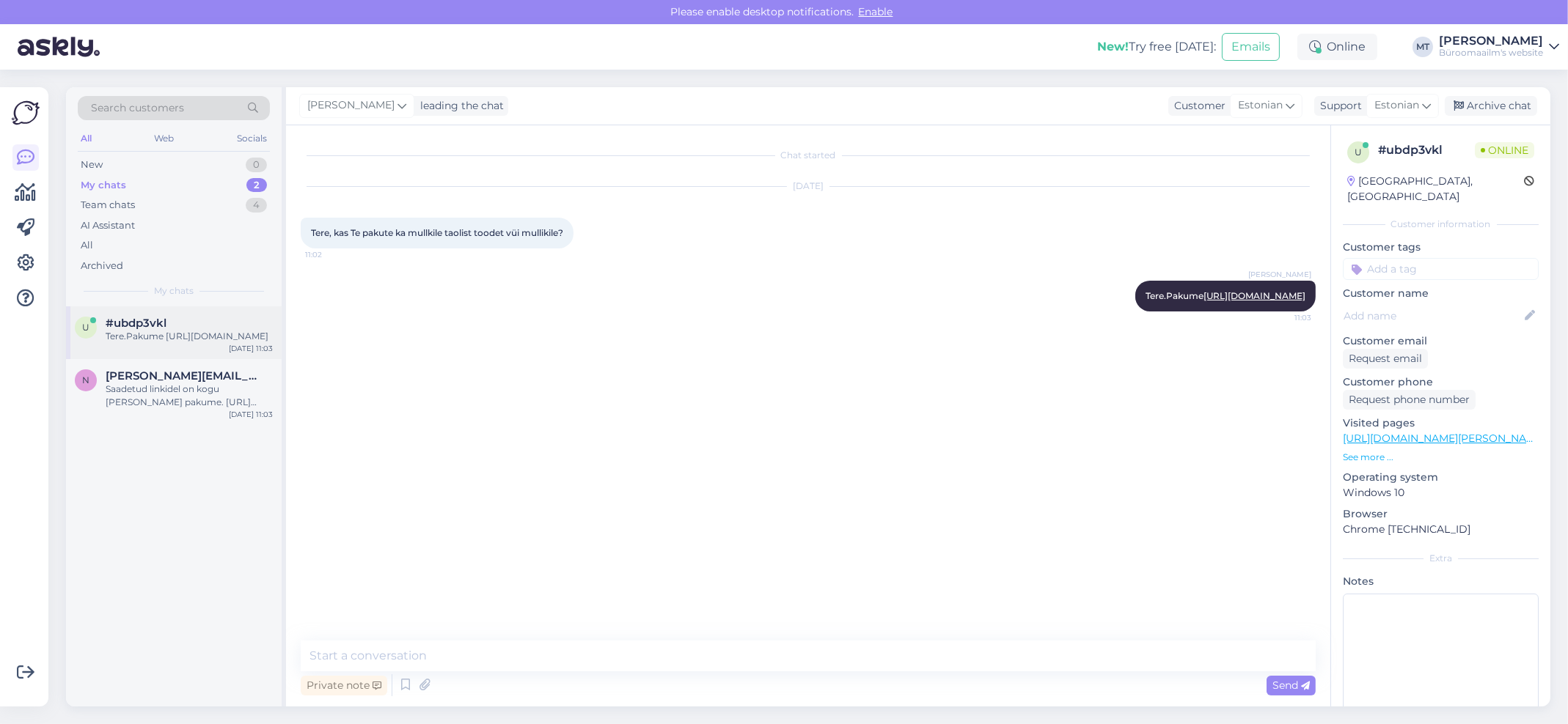
click at [147, 343] on div "Tere.Pakume https://www.byroomaailm.ee/catalogsearch/result/?q=mullikile" at bounding box center [189, 336] width 167 height 13
click at [143, 380] on div "n nora.tamm@gag.ee Saadetud linkidel on kogu valik mida pakume. https://www.byr…" at bounding box center [173, 392] width 216 height 66
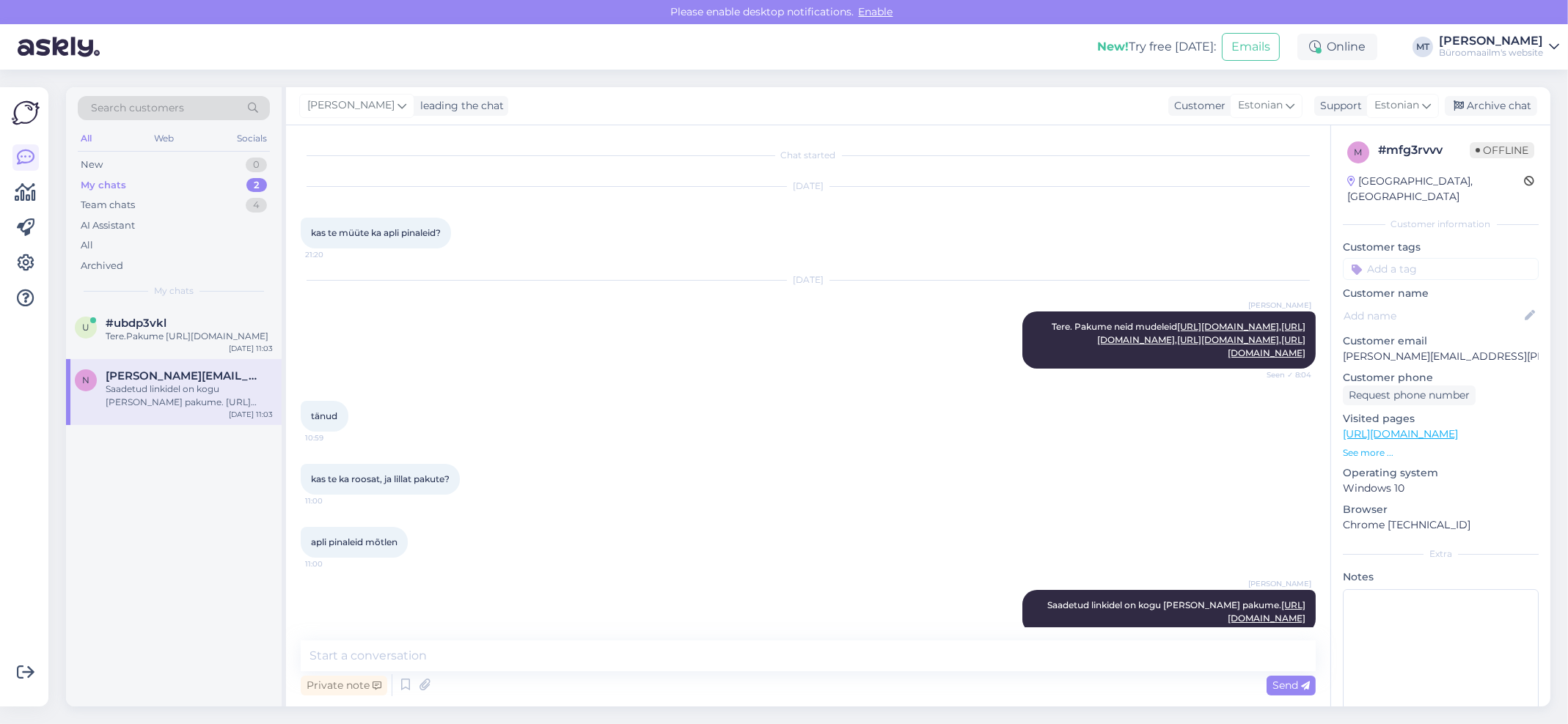
scroll to position [115, 0]
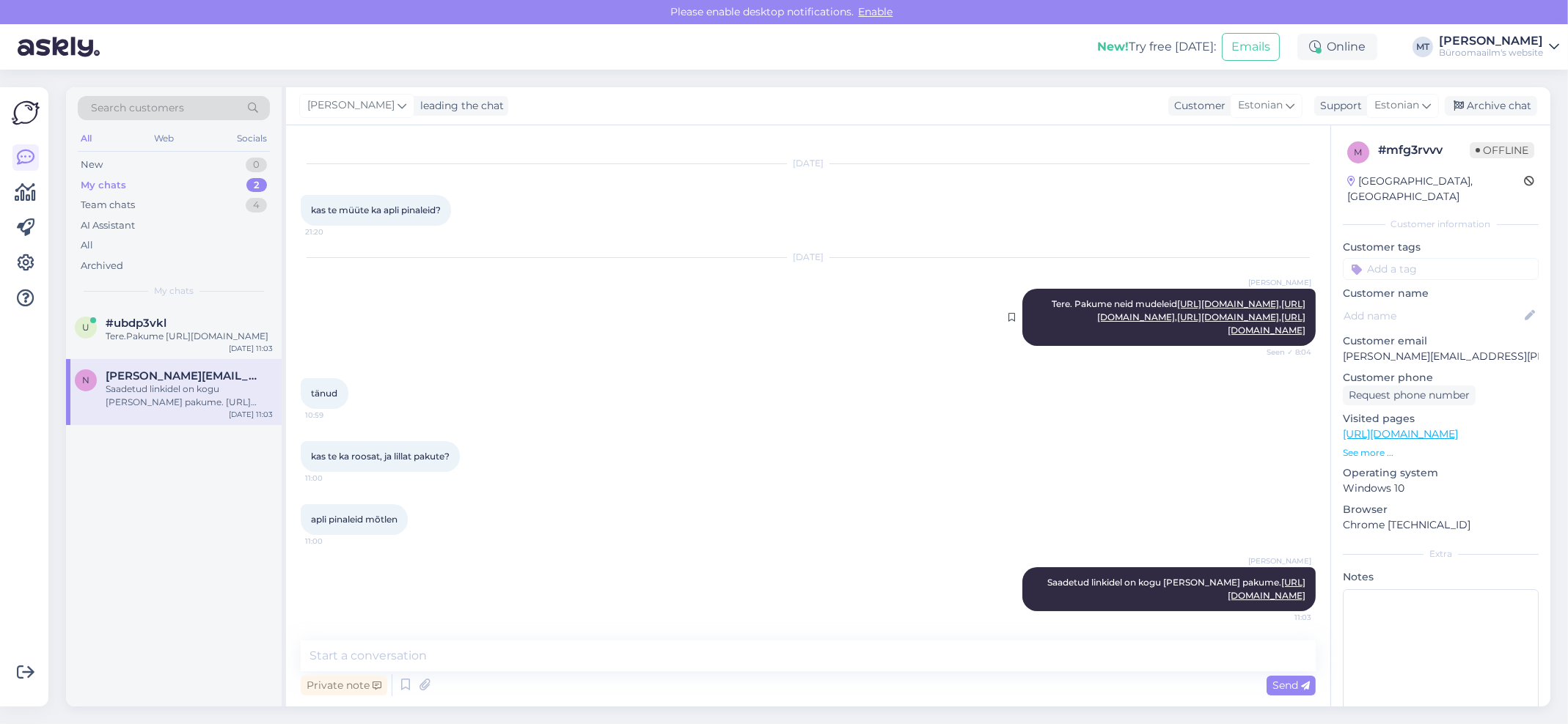
click at [1258, 316] on link "https://www.byroomaailm.ee/pinal-neon-75x185x55-mm-silikoonist-assortii-apli?sk…" at bounding box center [1266, 323] width 77 height 24
click at [116, 337] on div "Suured tänud!" at bounding box center [189, 336] width 167 height 13
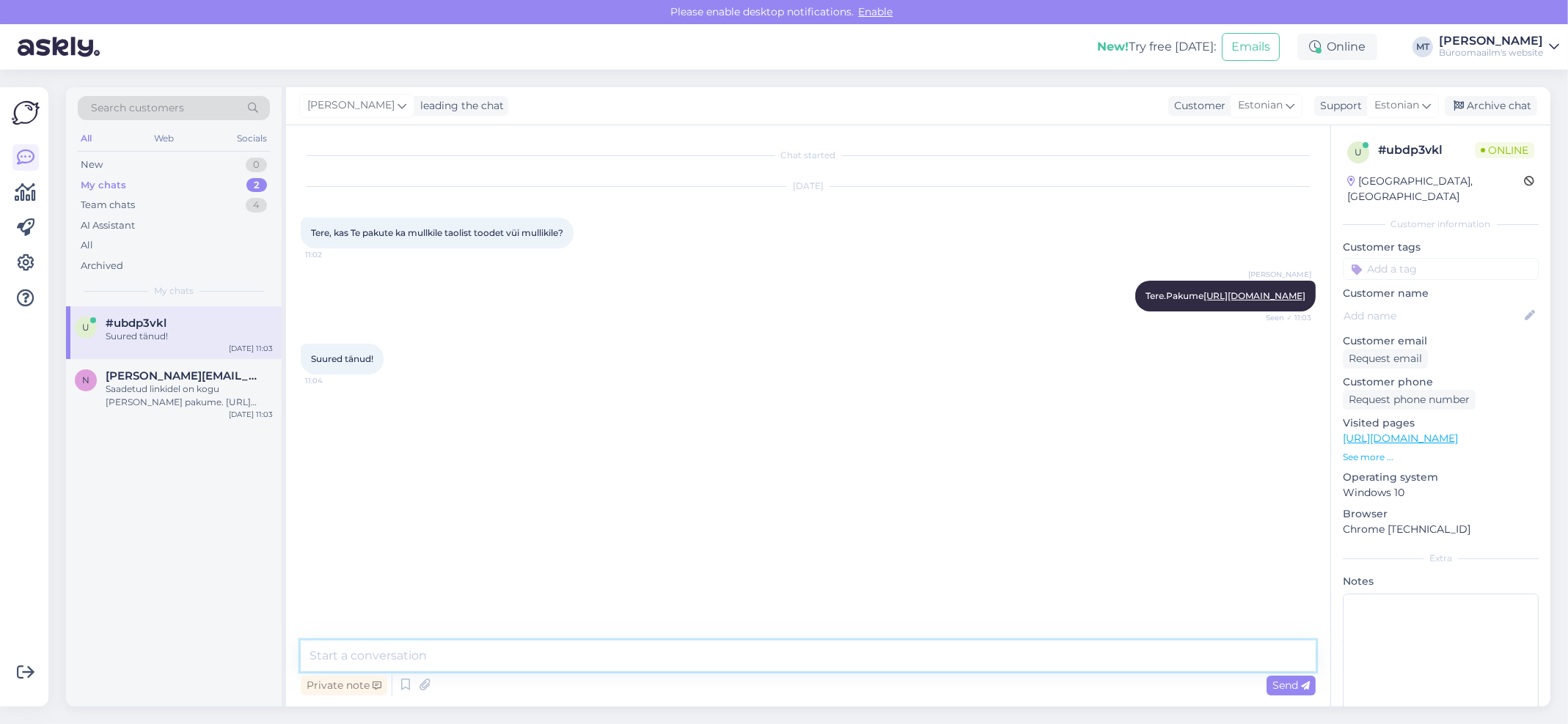
click at [386, 664] on textarea at bounding box center [808, 656] width 1015 height 31
type textarea "Aitäh."
click at [1495, 105] on div "Archive chat" at bounding box center [1492, 106] width 92 height 20
